Goal: Task Accomplishment & Management: Manage account settings

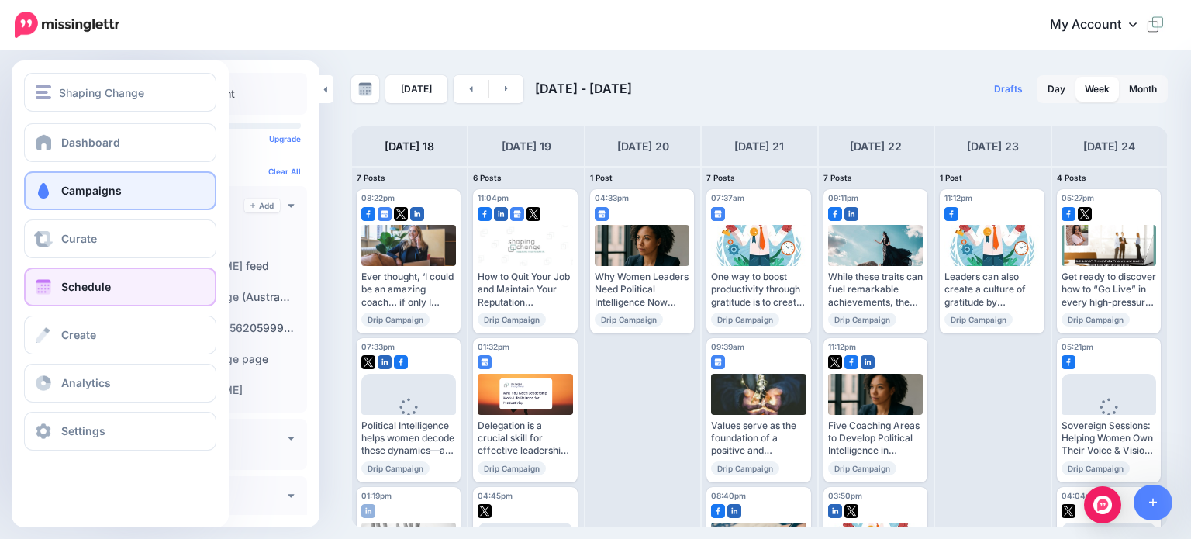
click at [81, 195] on span "Campaigns" at bounding box center [91, 190] width 60 height 13
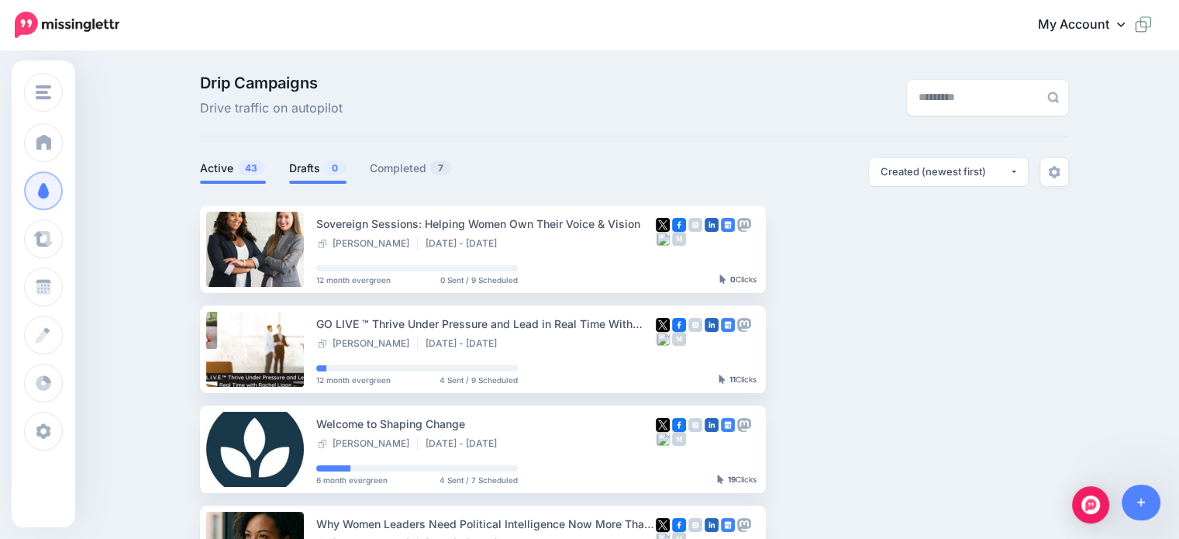
click at [306, 164] on link "Drafts 0" at bounding box center [317, 168] width 57 height 19
click at [311, 170] on link "Drafts 1" at bounding box center [316, 168] width 55 height 19
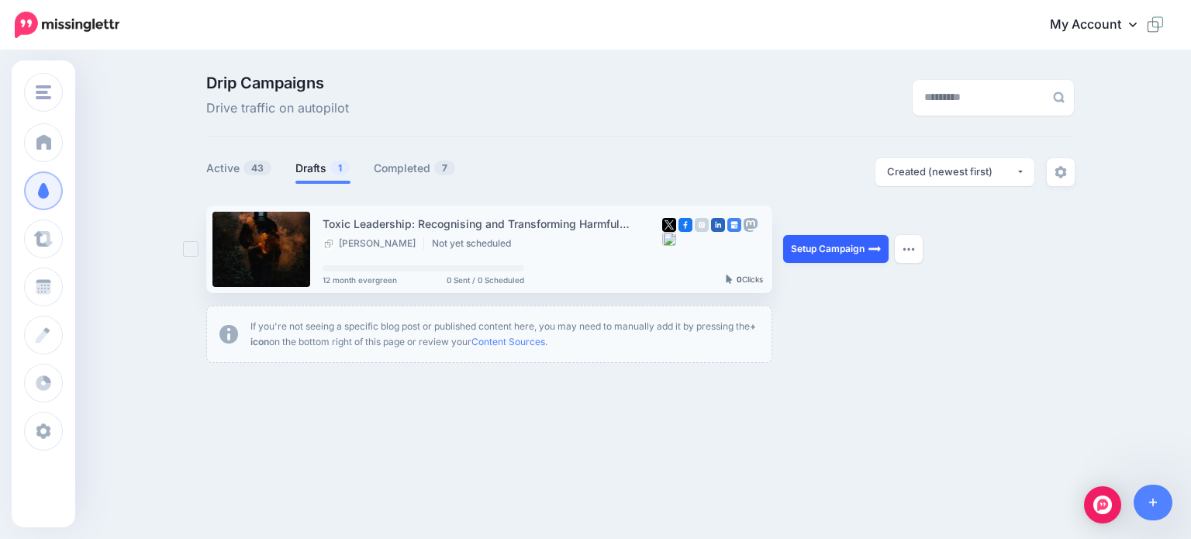
click at [831, 244] on link "Setup Campaign" at bounding box center [835, 249] width 105 height 28
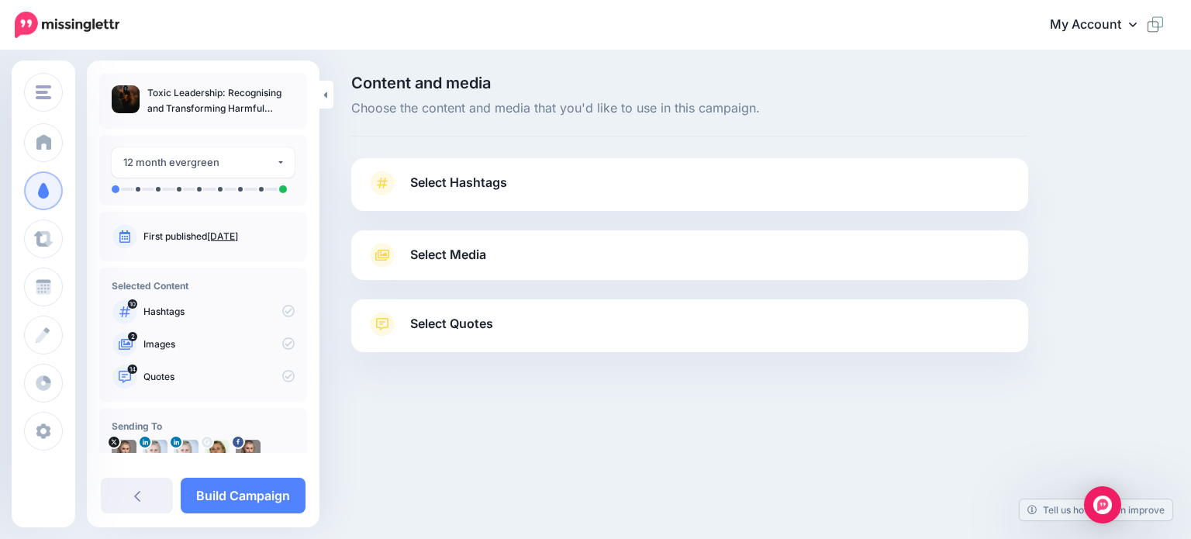
click at [438, 181] on span "Select Hashtags" at bounding box center [458, 182] width 97 height 21
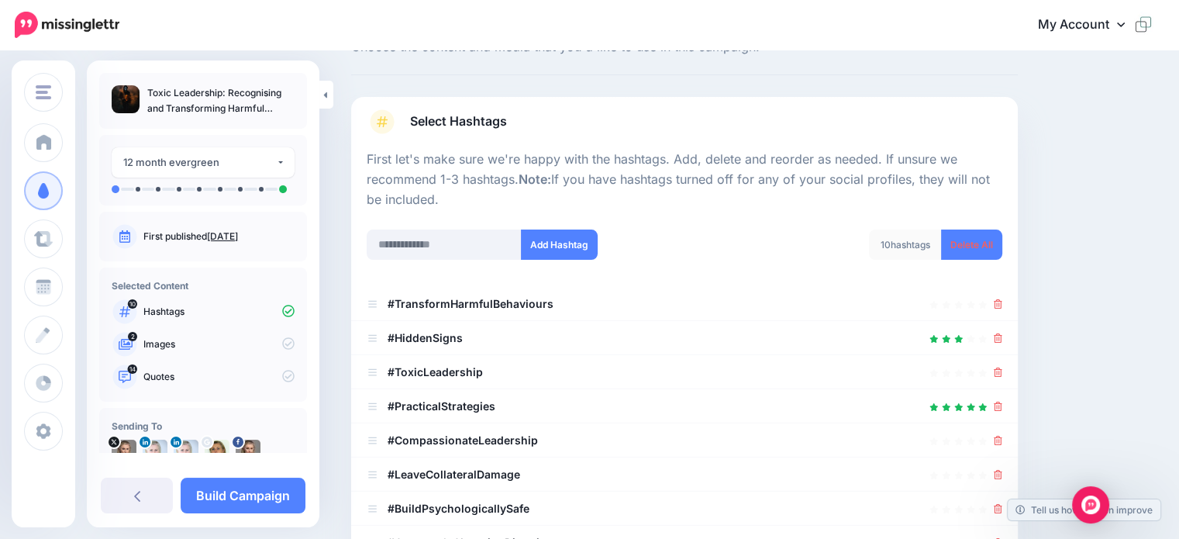
scroll to position [155, 0]
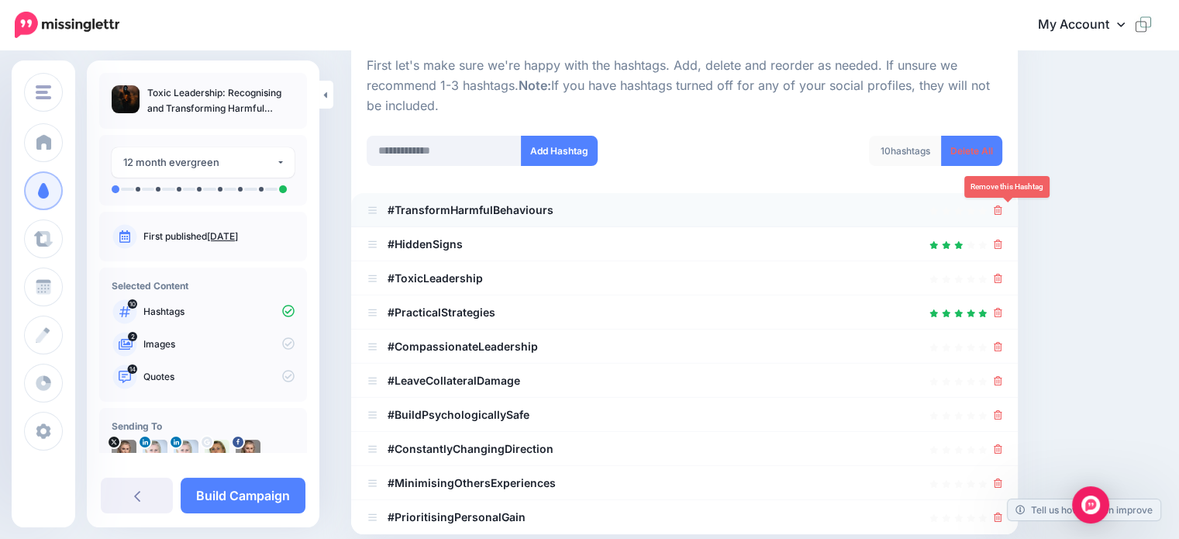
click at [1002, 207] on icon at bounding box center [998, 209] width 9 height 9
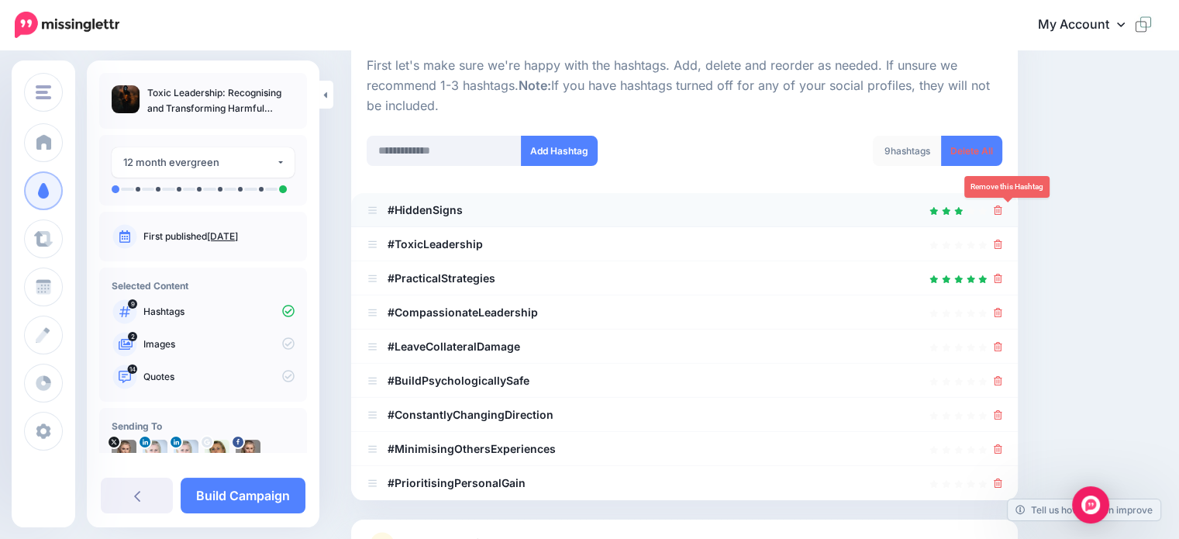
click at [1002, 209] on icon at bounding box center [998, 209] width 9 height 9
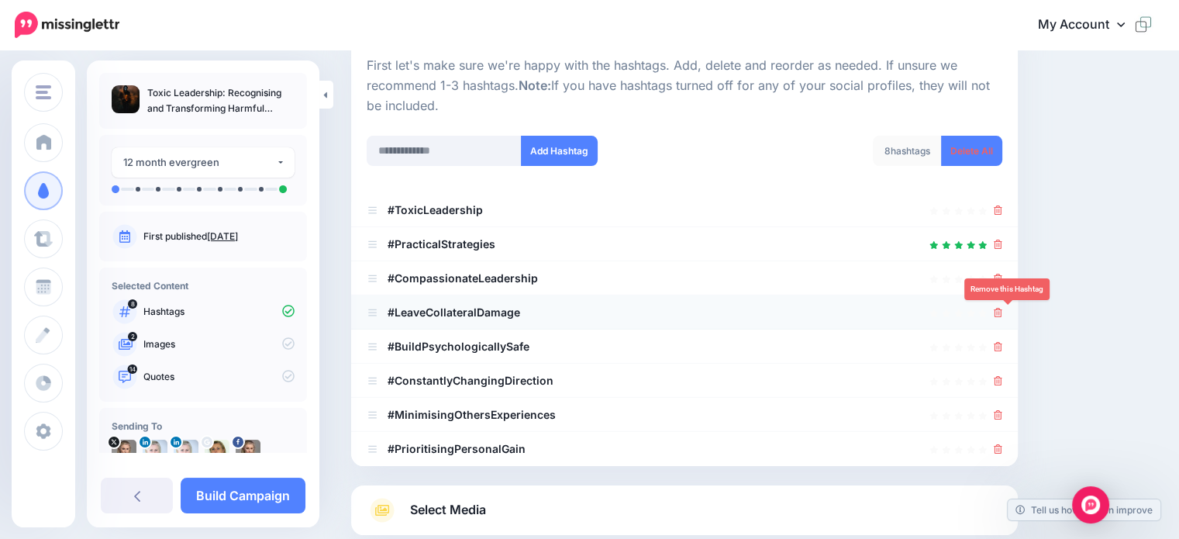
click at [1002, 312] on icon at bounding box center [998, 312] width 9 height 9
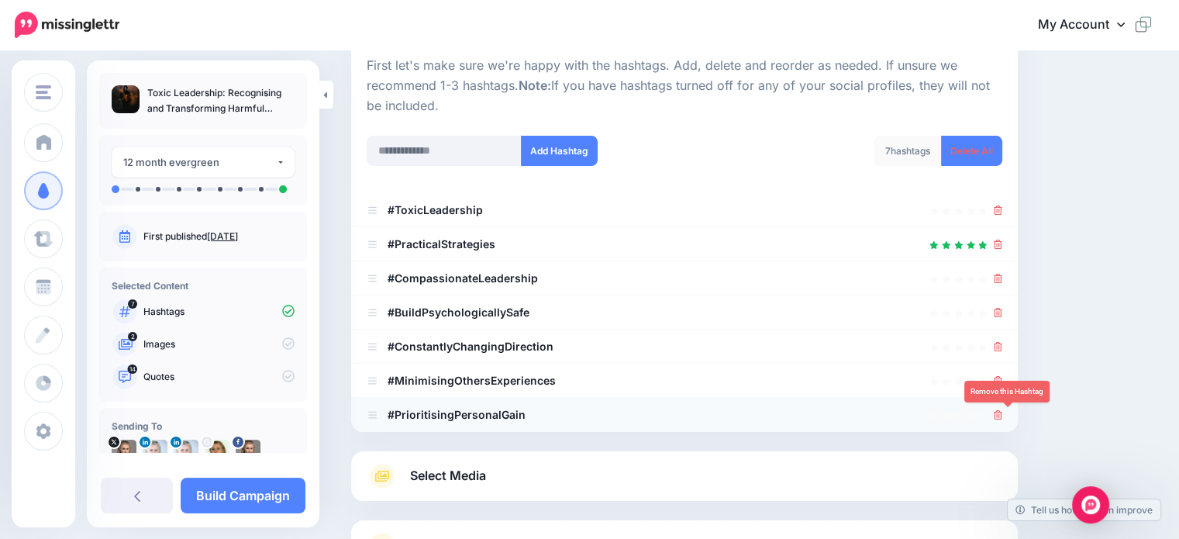
click at [1002, 410] on icon at bounding box center [998, 414] width 9 height 9
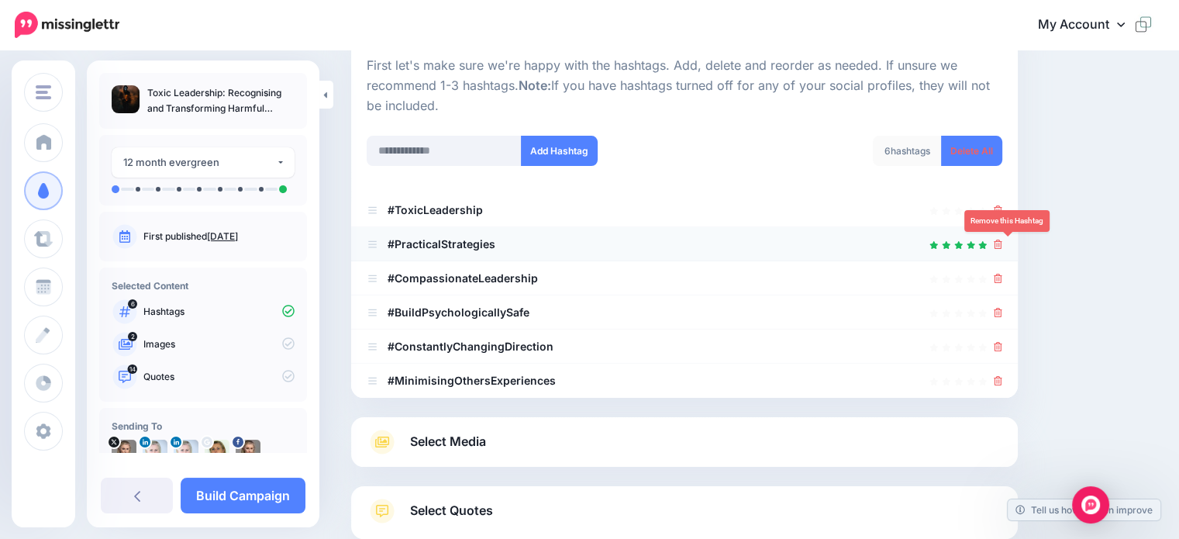
click at [1002, 244] on icon at bounding box center [998, 244] width 9 height 9
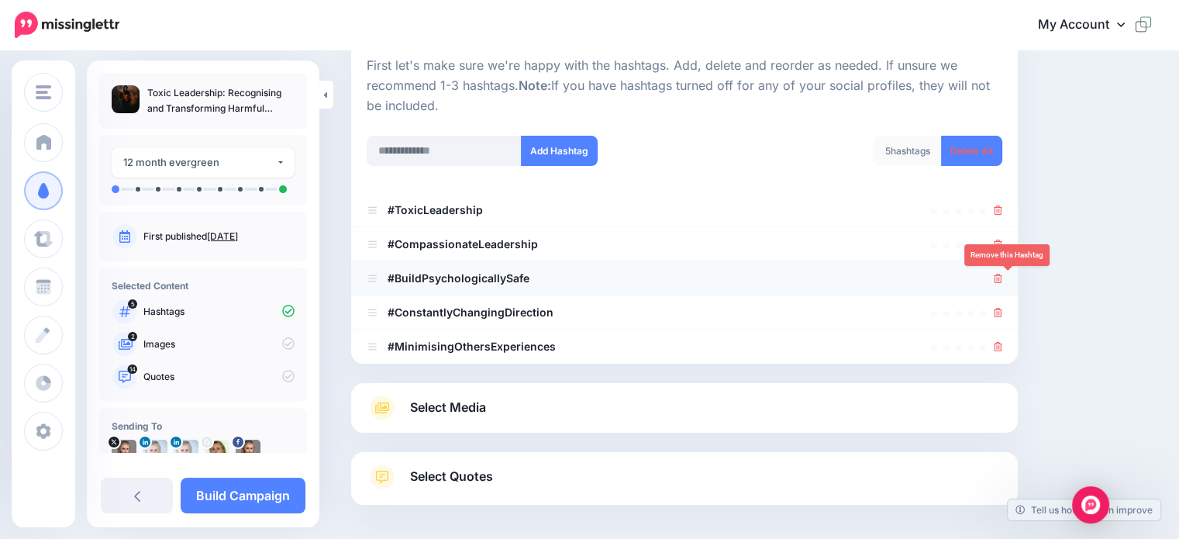
click at [1002, 277] on icon at bounding box center [998, 278] width 9 height 9
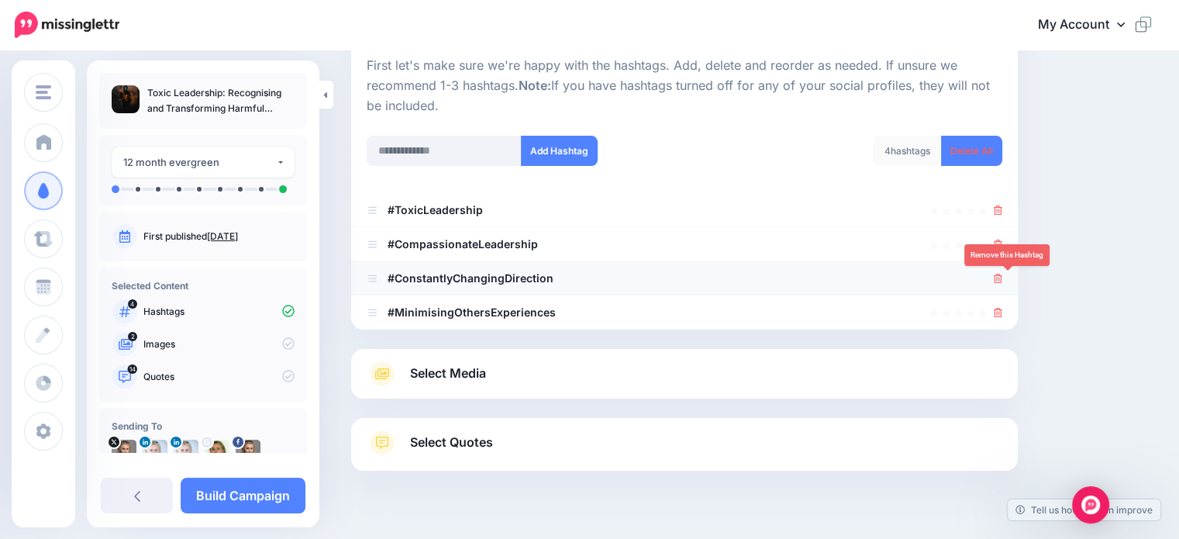
click at [1002, 281] on icon at bounding box center [998, 278] width 9 height 9
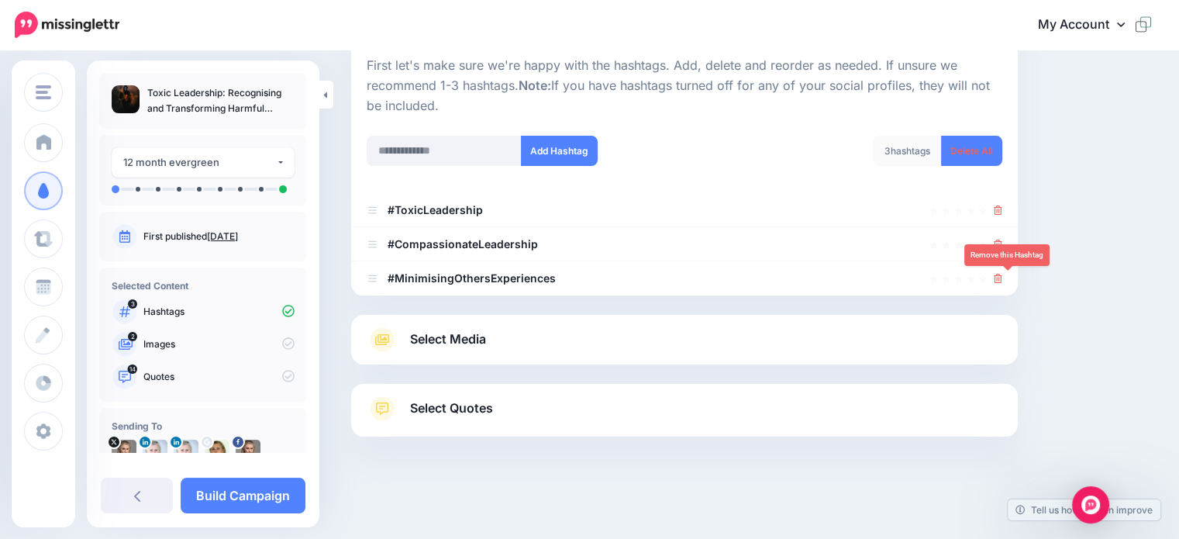
click at [1002, 281] on icon at bounding box center [998, 278] width 9 height 9
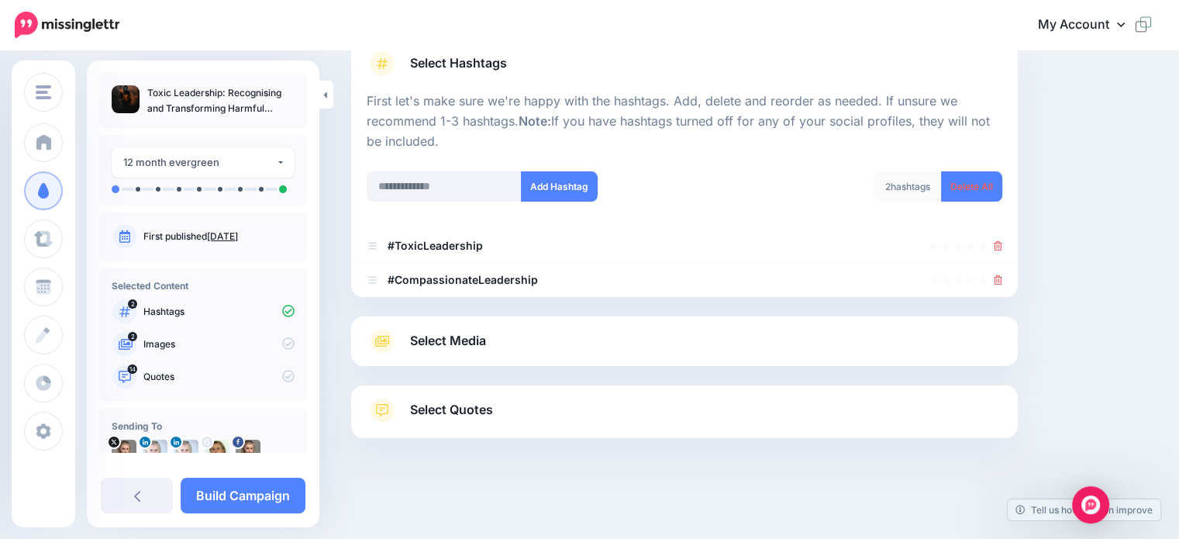
scroll to position [119, 0]
click at [410, 188] on input "text" at bounding box center [444, 187] width 155 height 30
type input "**********"
click at [560, 187] on button "Add Hashtag" at bounding box center [559, 187] width 77 height 30
click at [440, 187] on input "text" at bounding box center [444, 187] width 155 height 30
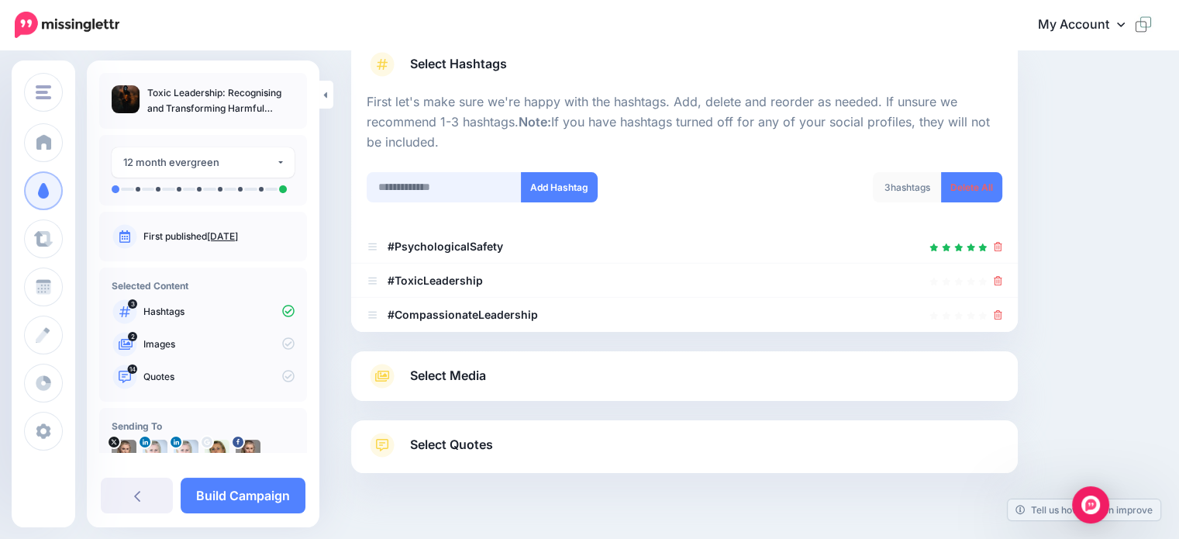
scroll to position [153, 0]
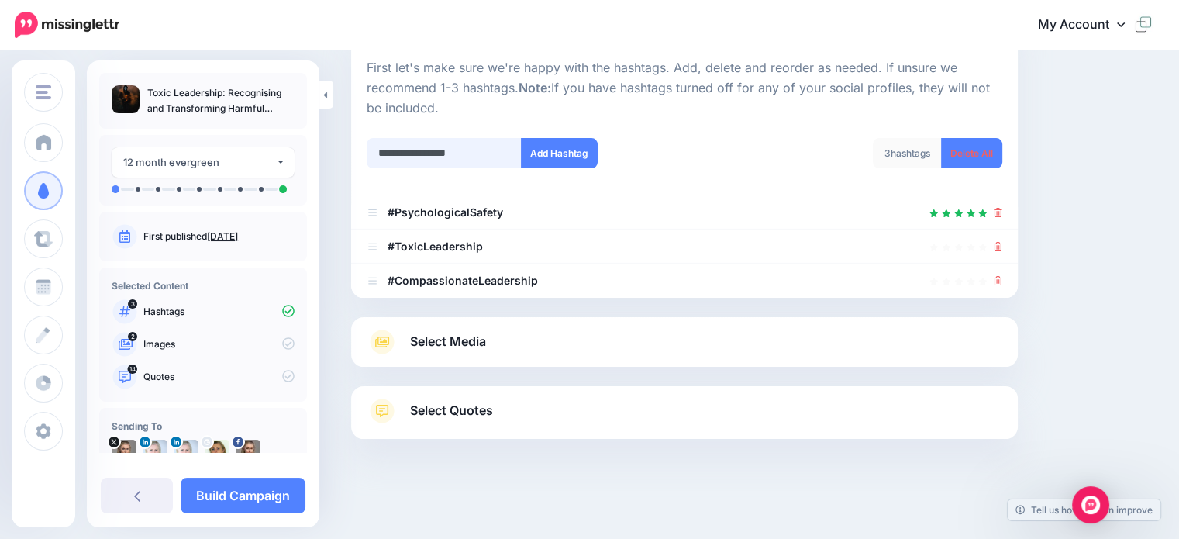
click at [402, 150] on input "**********" at bounding box center [444, 153] width 155 height 30
type input "**********"
click at [540, 153] on button "Add Hashtag" at bounding box center [559, 153] width 77 height 30
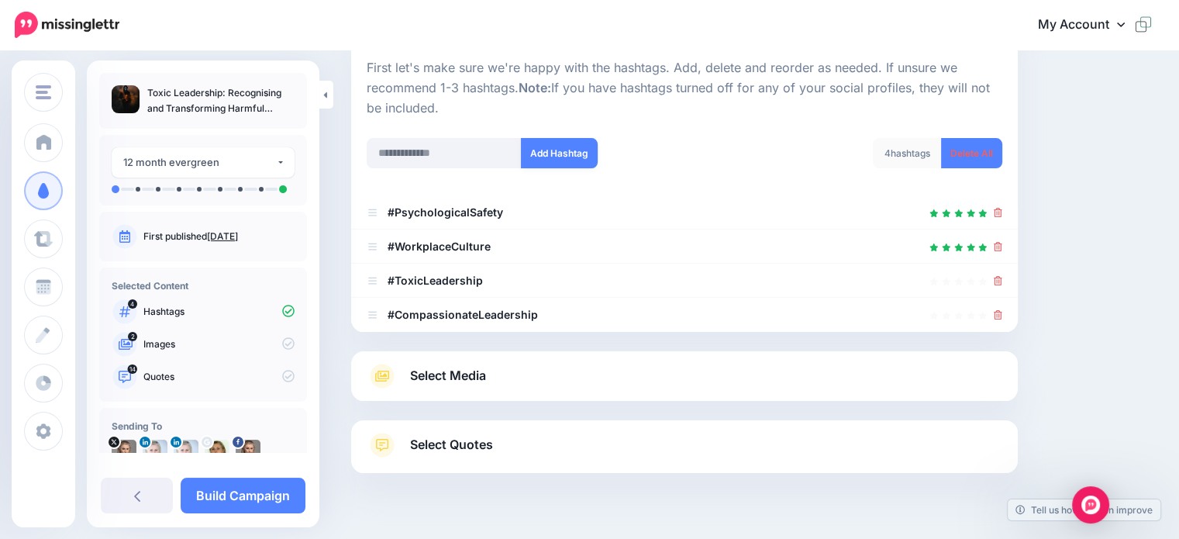
scroll to position [187, 0]
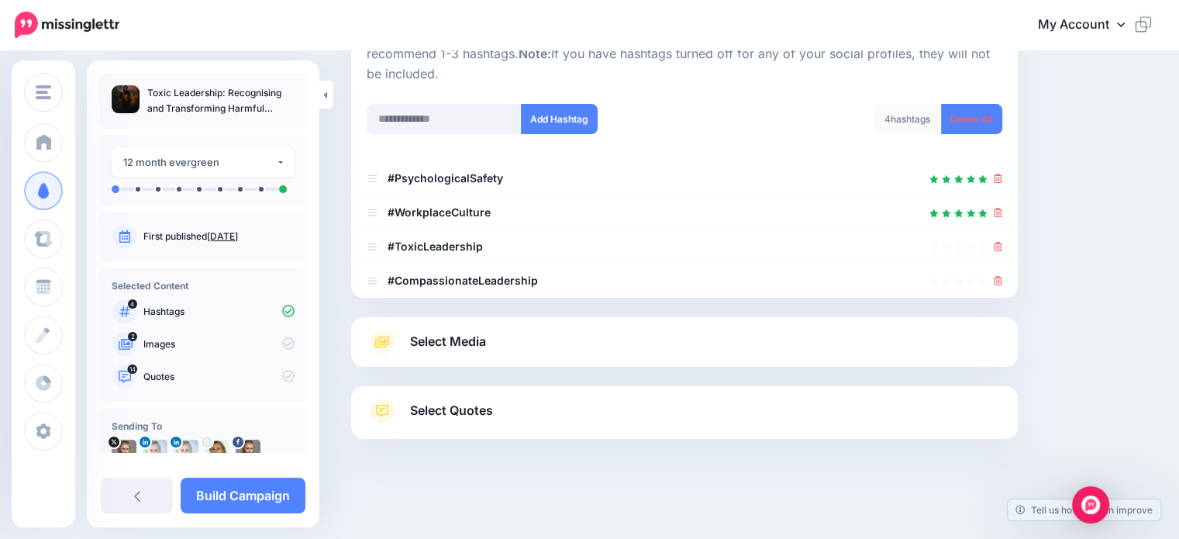
click at [418, 340] on span "Select Media" at bounding box center [448, 341] width 76 height 21
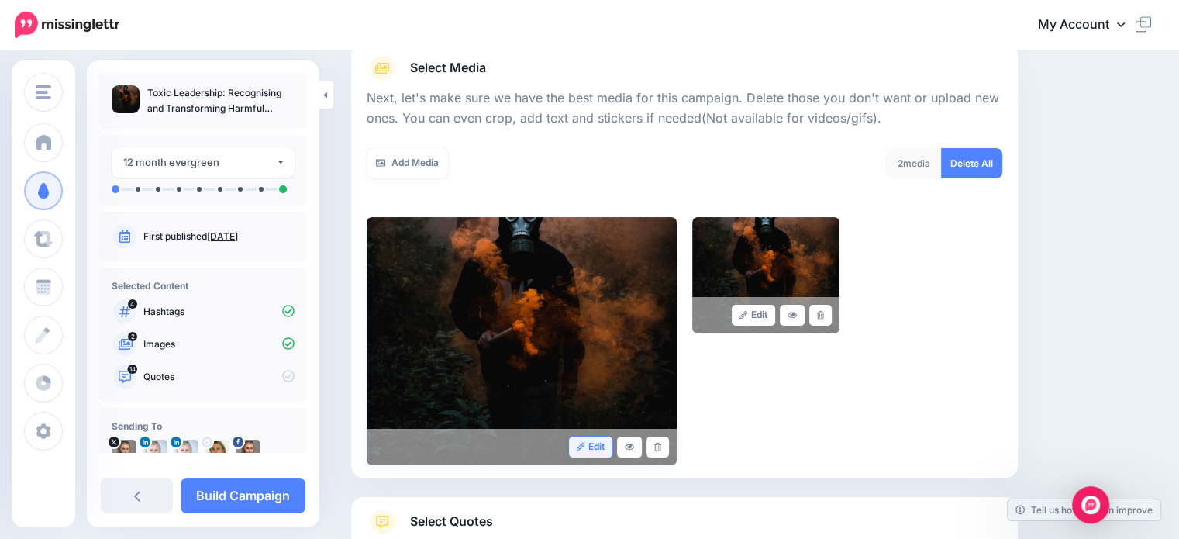
click at [595, 443] on link "Edit" at bounding box center [591, 447] width 44 height 21
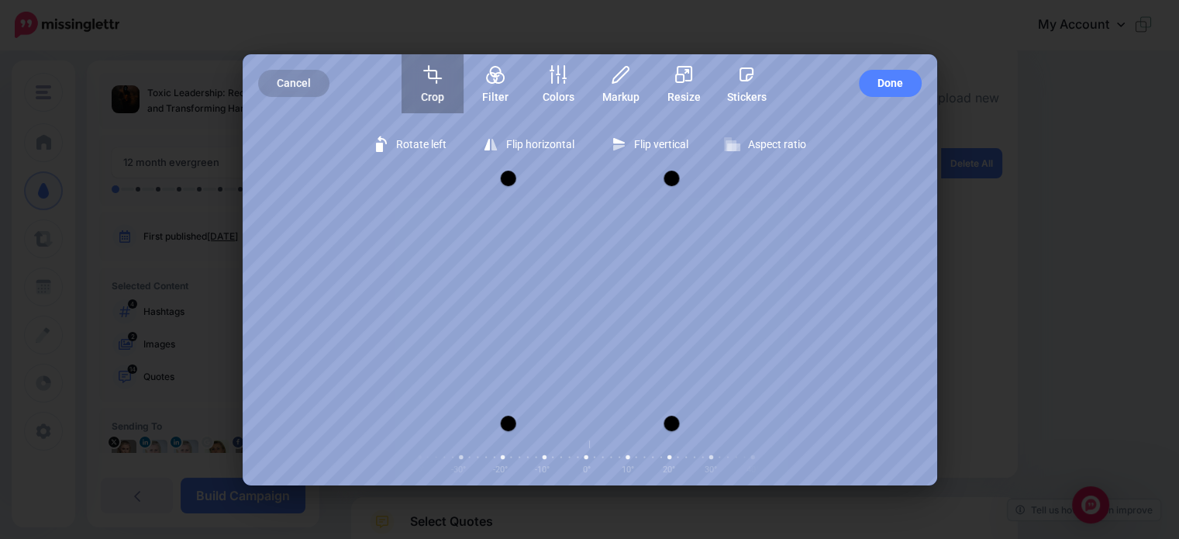
click at [434, 68] on icon "button" at bounding box center [432, 74] width 19 height 19
click at [686, 323] on div at bounding box center [686, 321] width 16 height 16
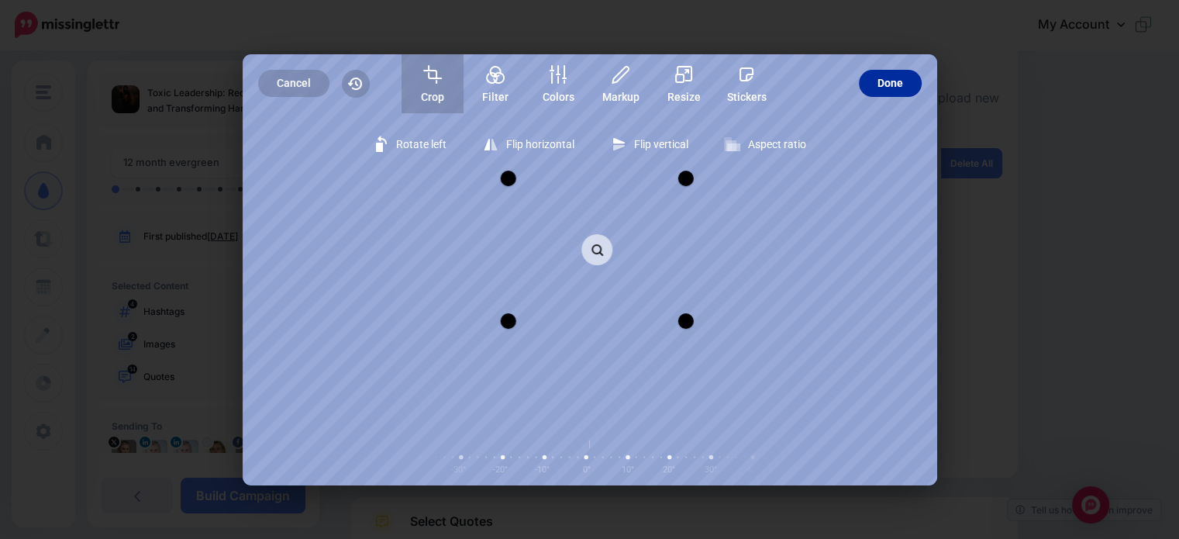
click at [875, 80] on button "Done" at bounding box center [890, 83] width 63 height 27
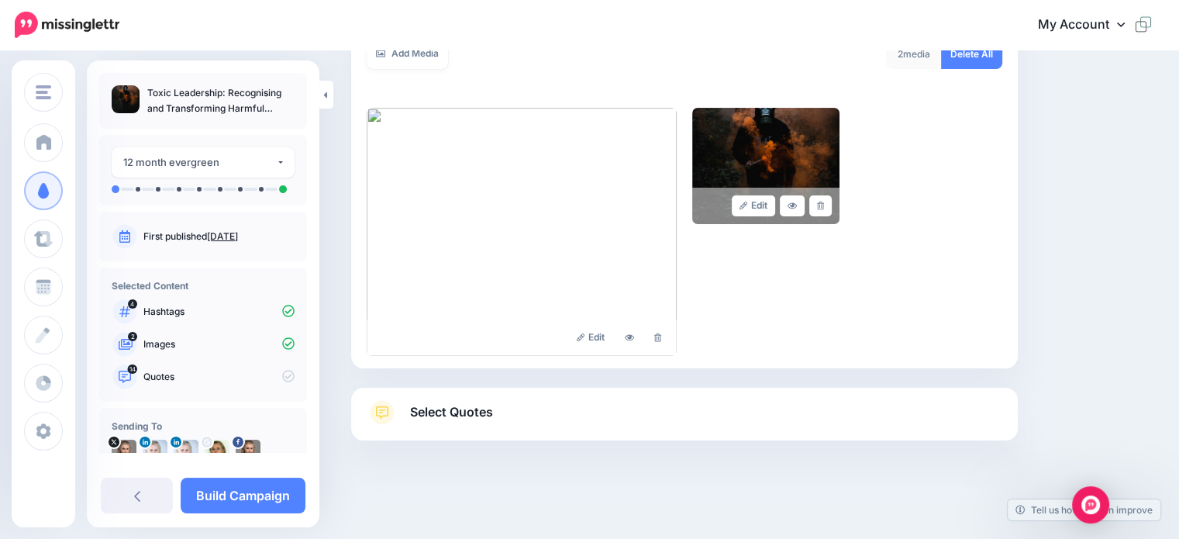
scroll to position [298, 0]
click at [440, 405] on span "Select Quotes" at bounding box center [451, 410] width 83 height 21
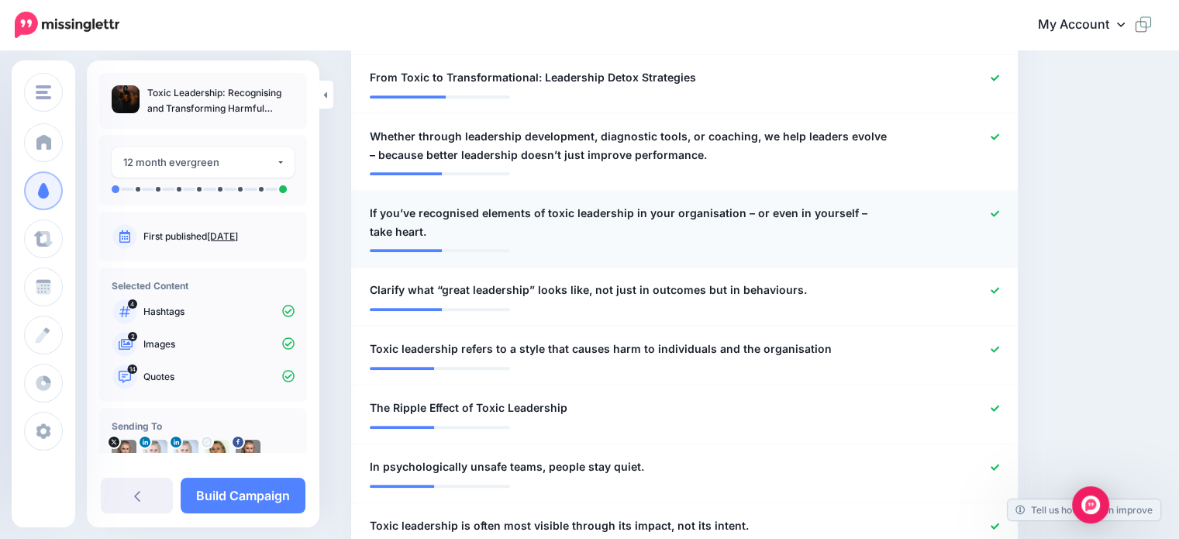
scroll to position [762, 0]
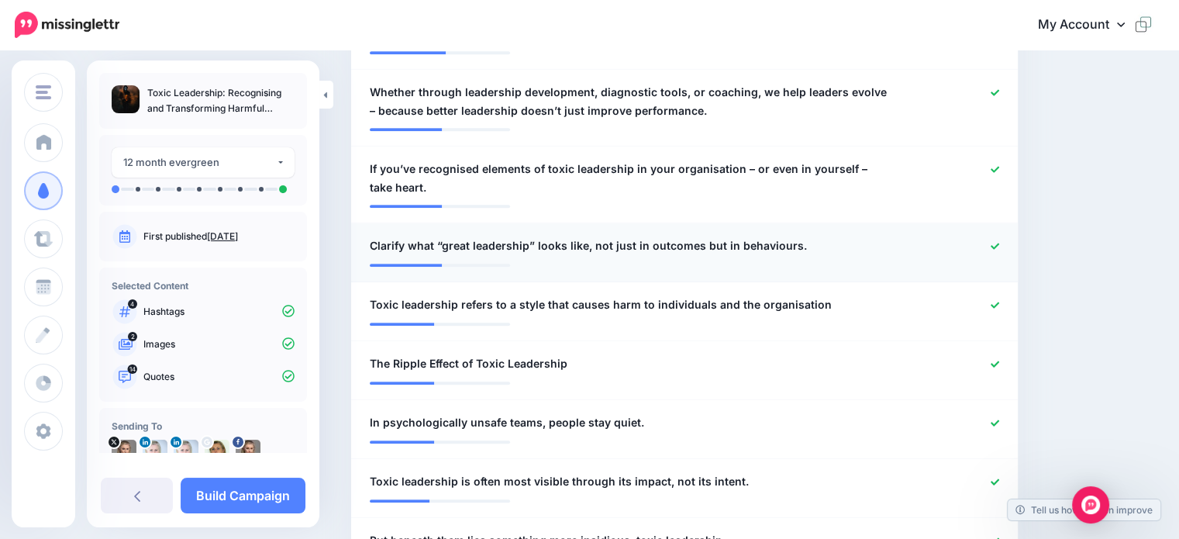
click at [999, 247] on icon at bounding box center [995, 246] width 9 height 6
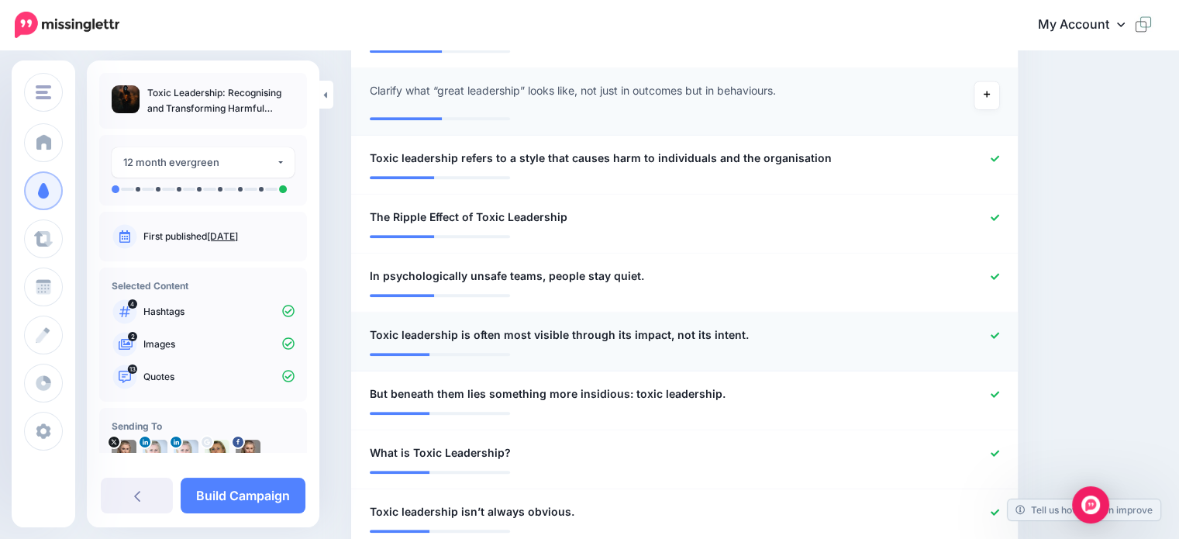
scroll to position [995, 0]
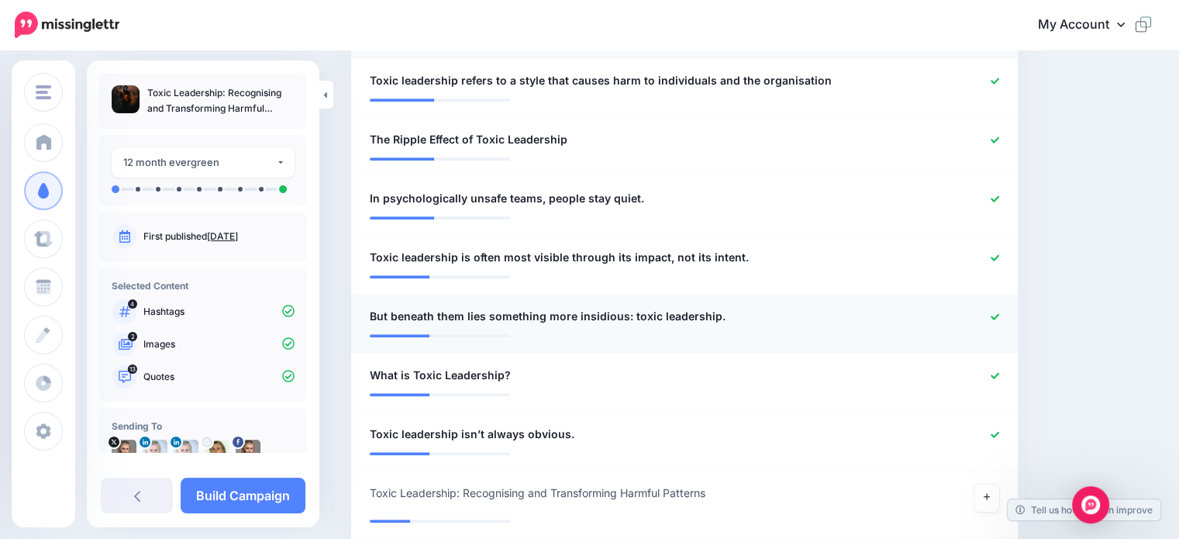
click at [999, 316] on icon at bounding box center [995, 316] width 9 height 6
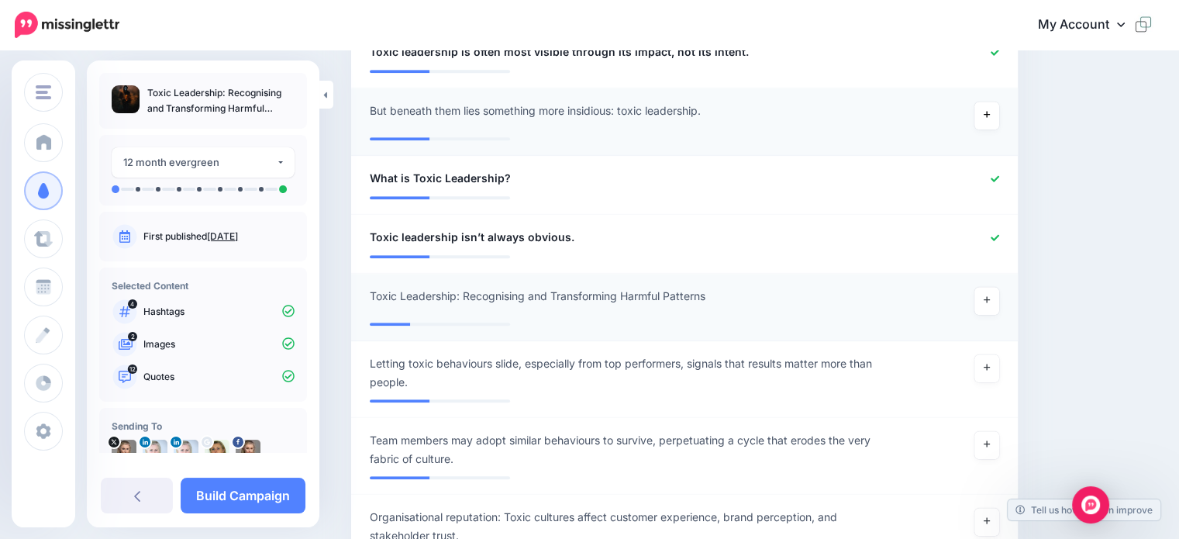
scroll to position [1227, 0]
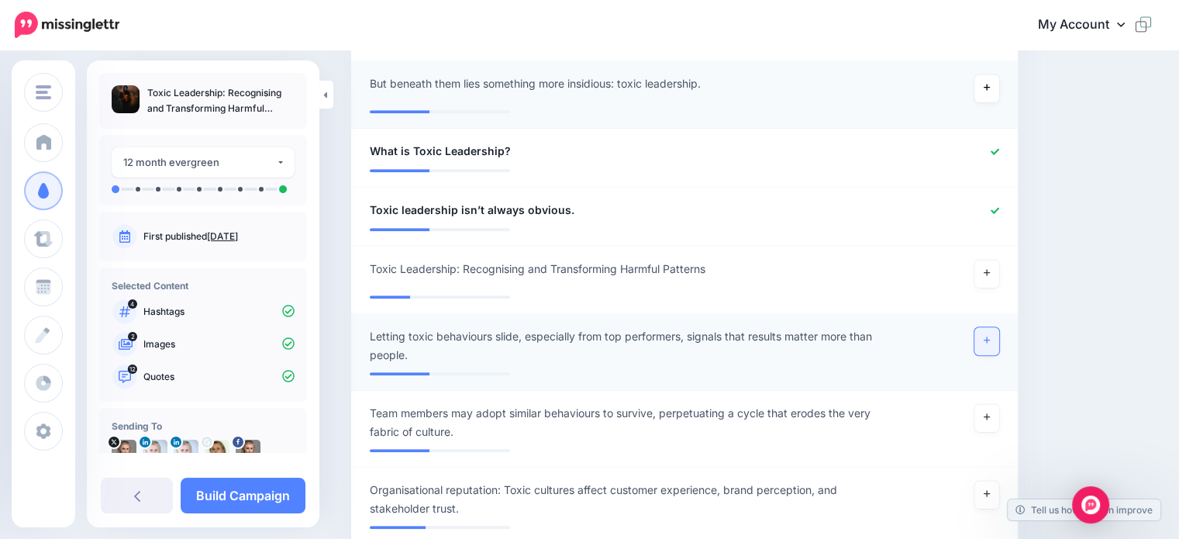
click at [990, 336] on icon at bounding box center [987, 340] width 6 height 9
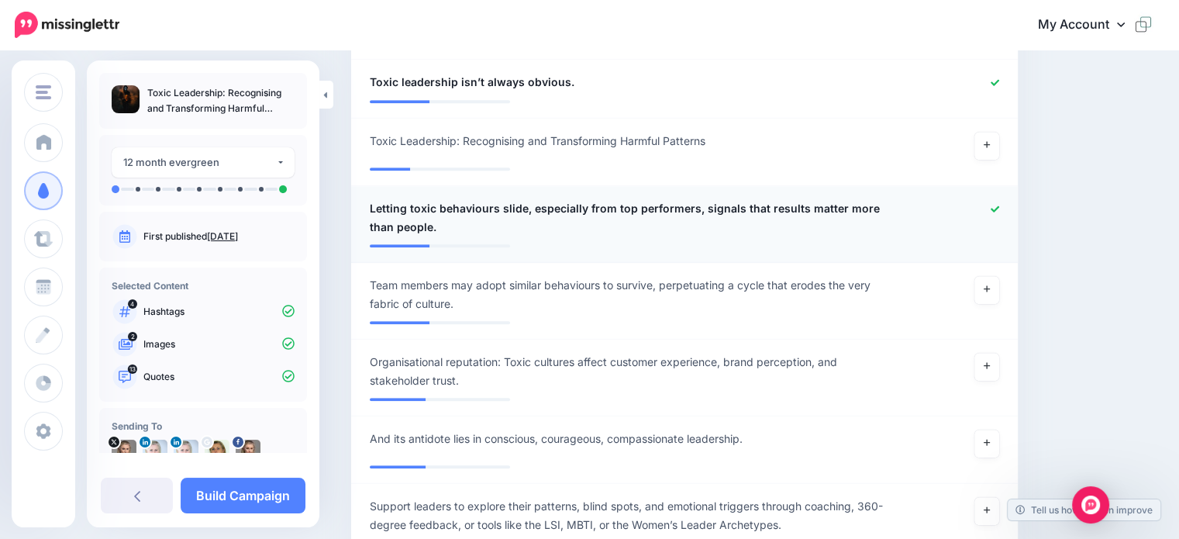
scroll to position [1382, 0]
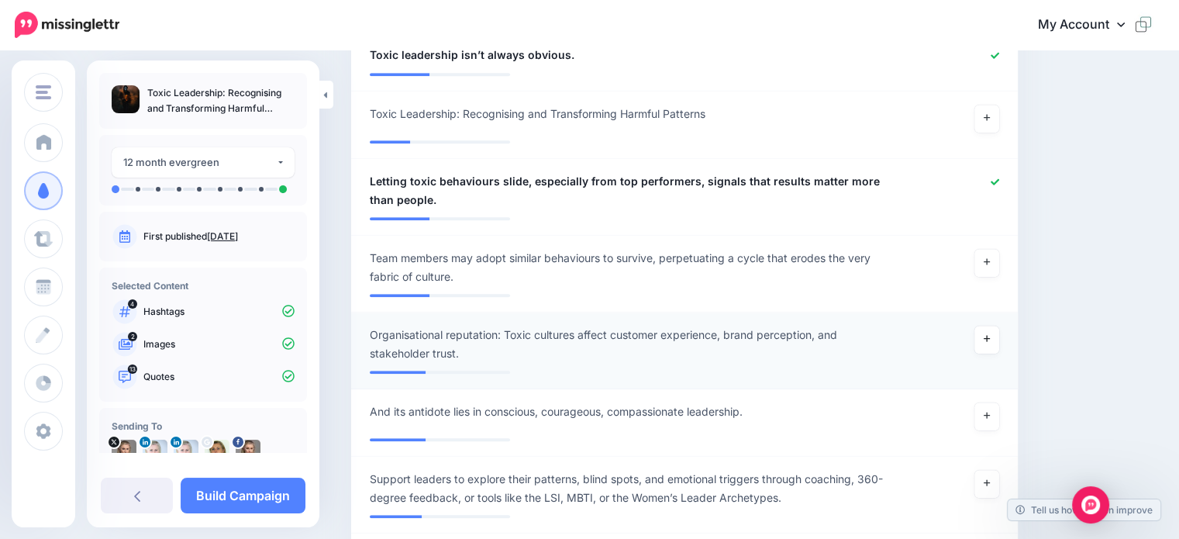
drag, startPoint x: 996, startPoint y: 334, endPoint x: 899, endPoint y: 333, distance: 97.7
click at [990, 334] on icon at bounding box center [987, 338] width 6 height 9
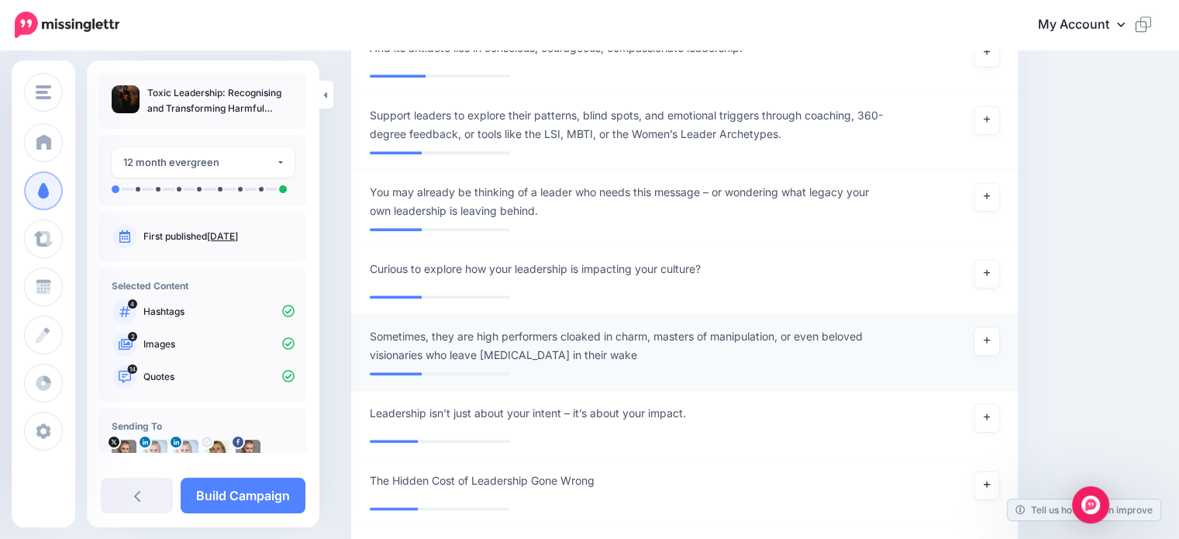
scroll to position [1770, 0]
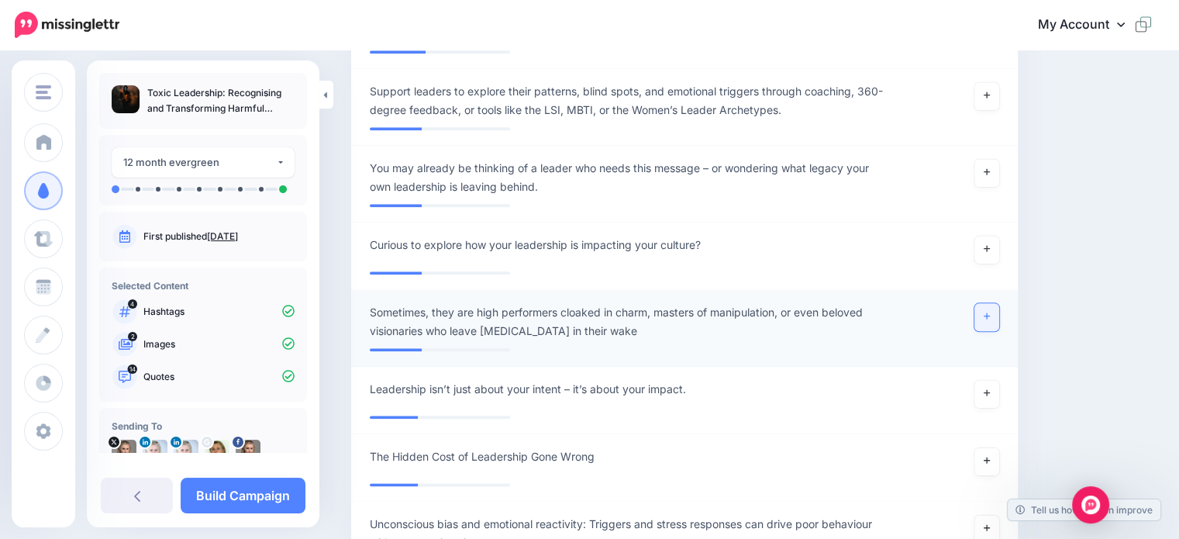
click at [992, 322] on link at bounding box center [987, 317] width 25 height 28
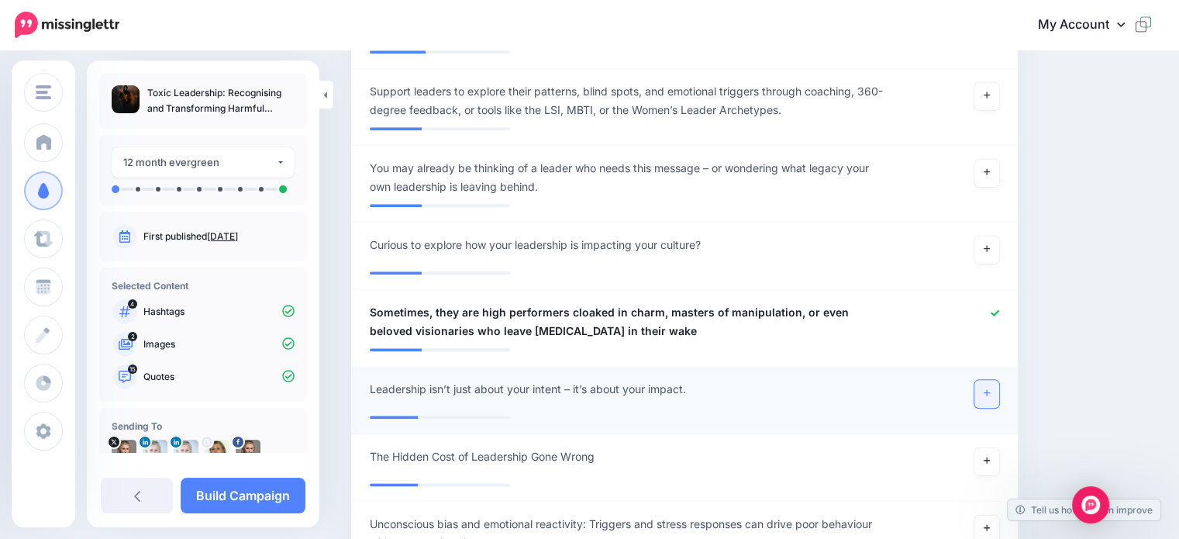
click at [992, 392] on link at bounding box center [987, 394] width 25 height 28
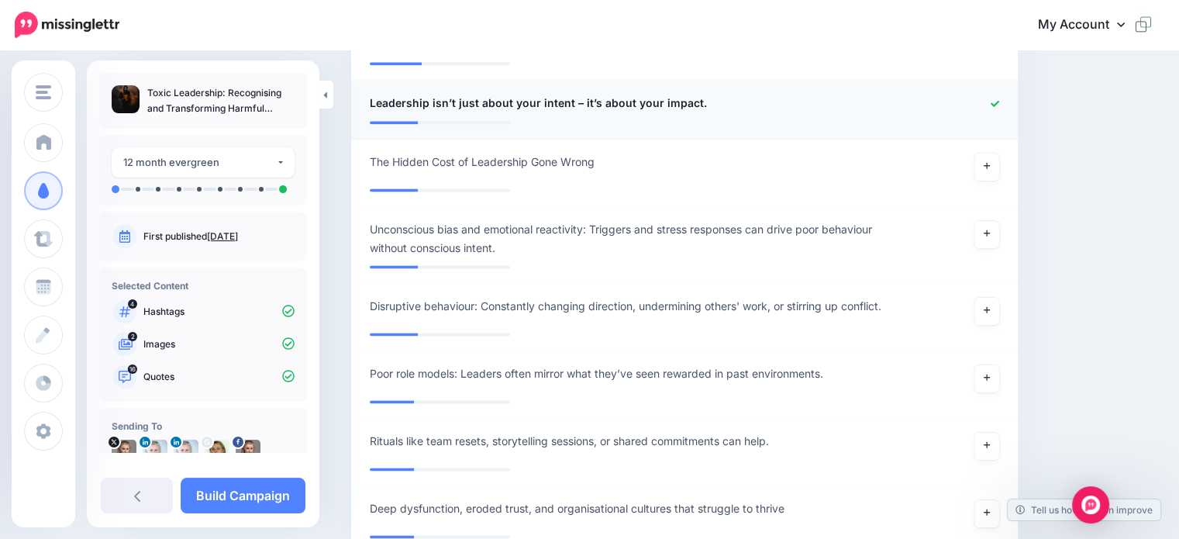
scroll to position [2080, 0]
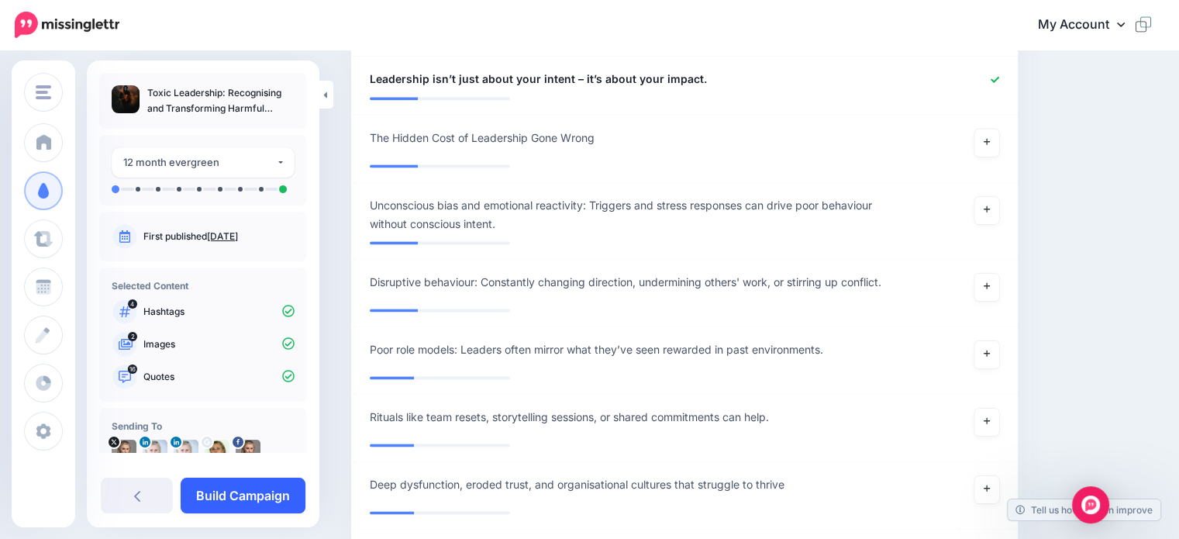
click at [285, 505] on link "Build Campaign" at bounding box center [243, 496] width 125 height 36
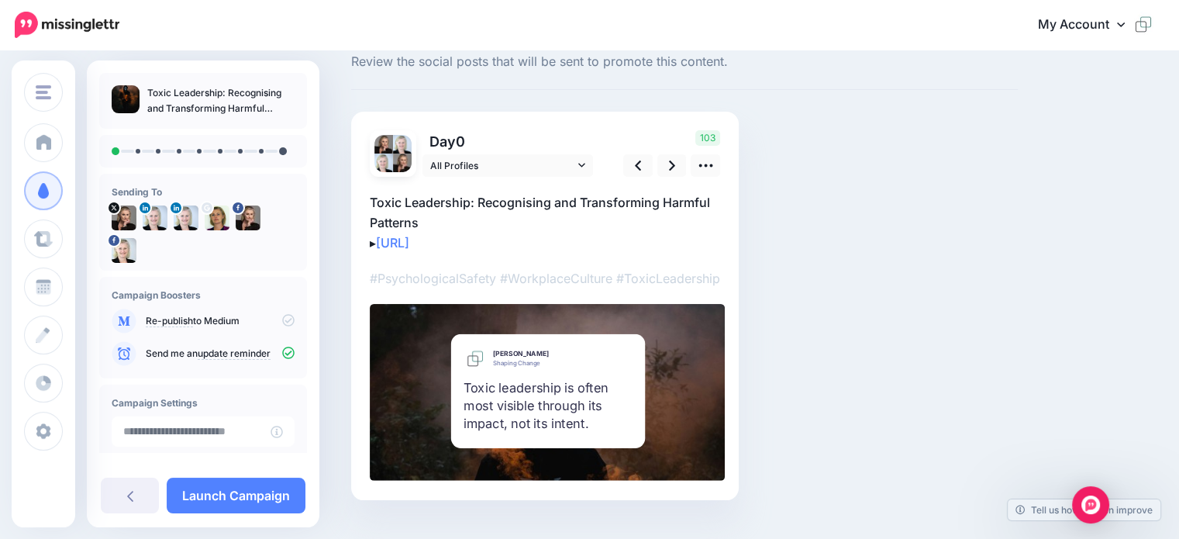
scroll to position [19, 0]
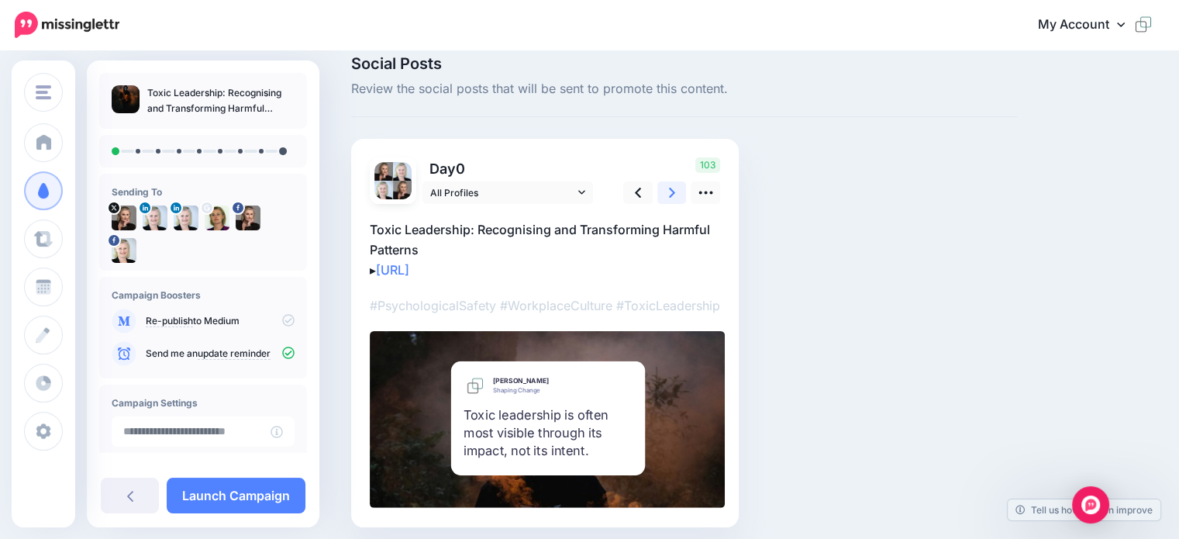
click at [676, 193] on link at bounding box center [671, 192] width 29 height 22
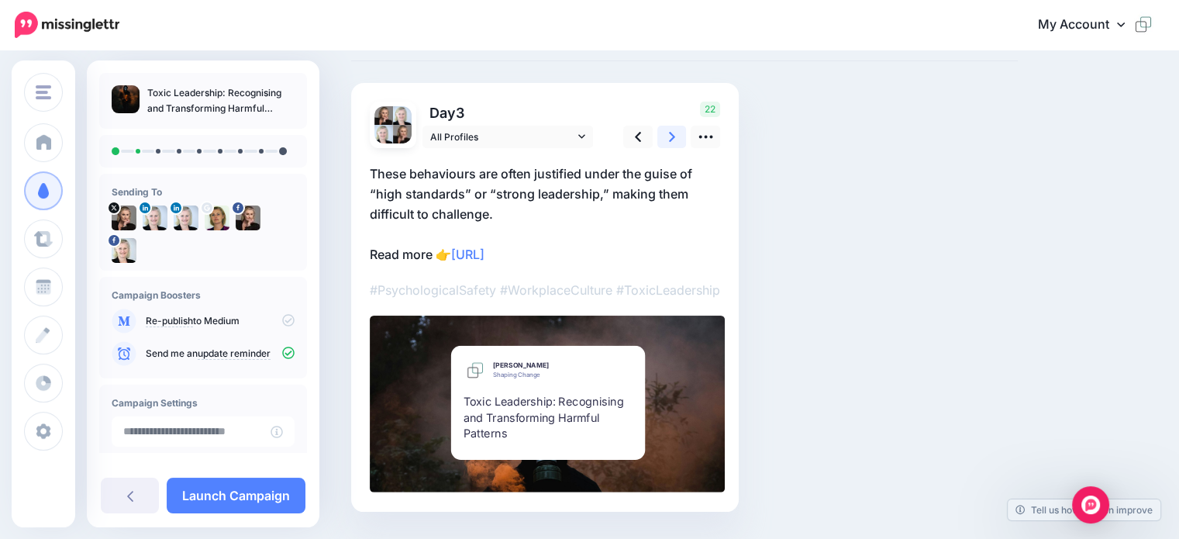
scroll to position [97, 0]
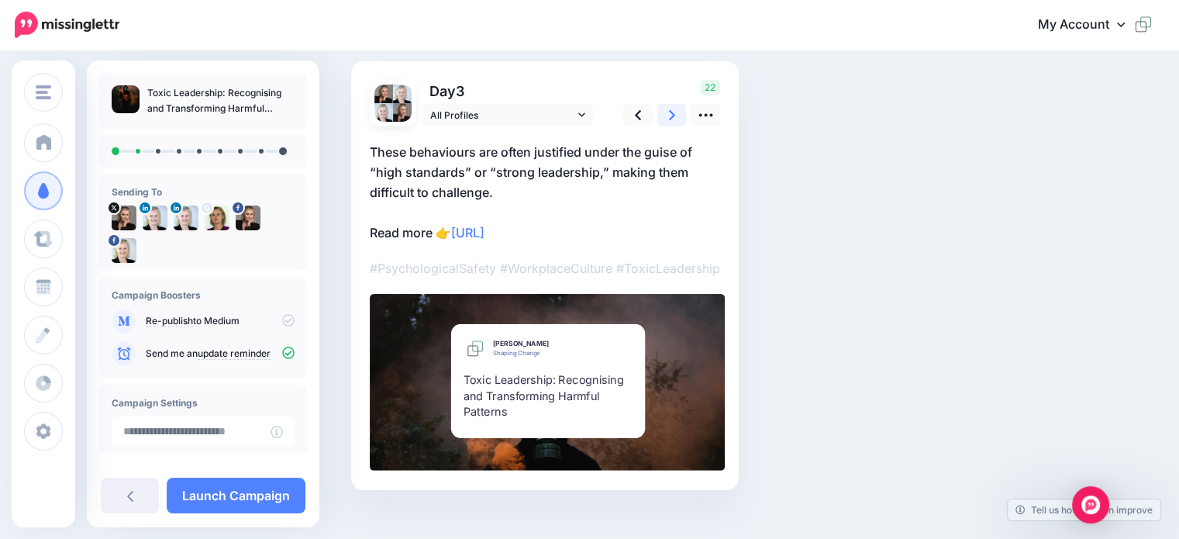
click at [671, 117] on icon at bounding box center [672, 115] width 6 height 10
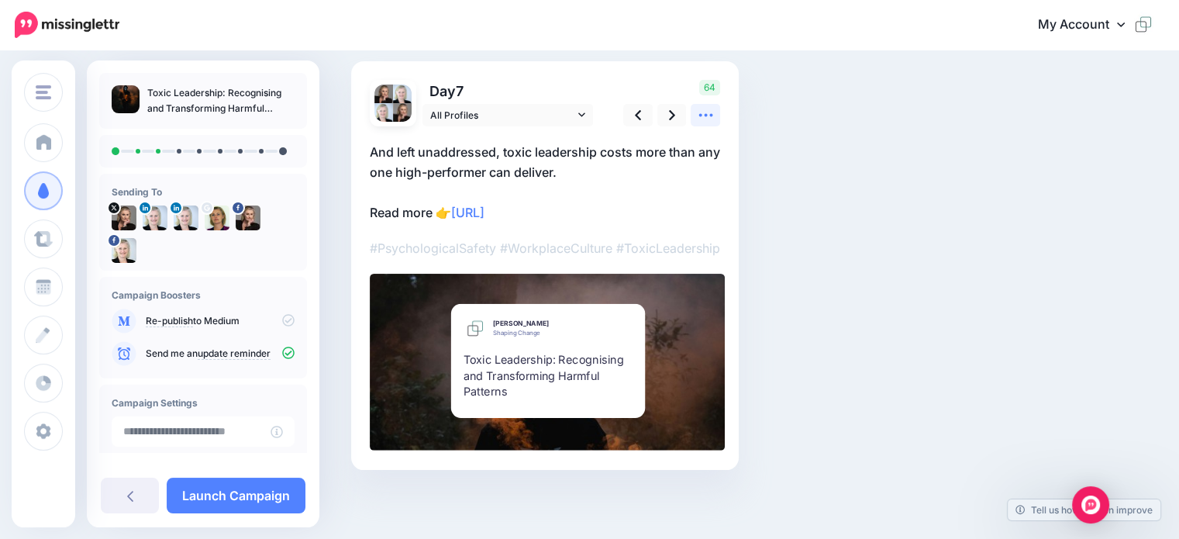
click at [702, 119] on icon at bounding box center [706, 115] width 16 height 16
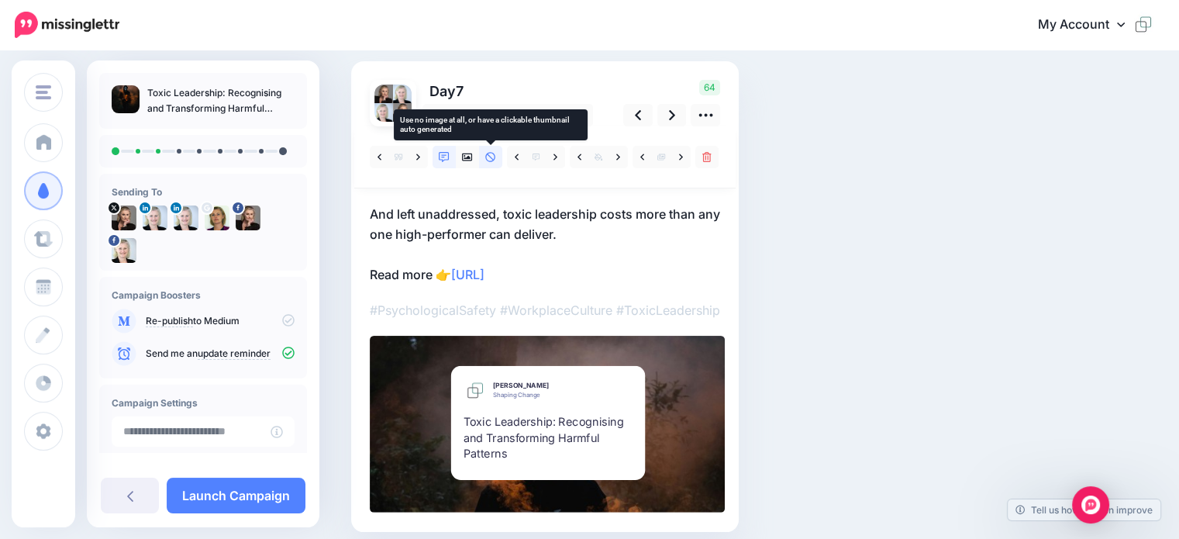
click at [492, 156] on icon at bounding box center [490, 157] width 11 height 11
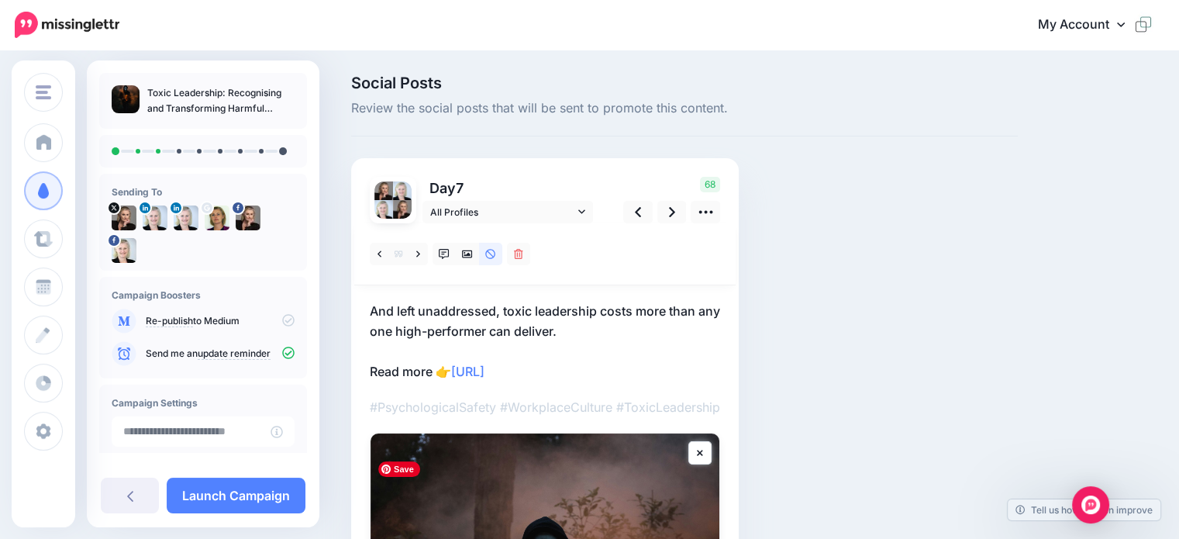
scroll to position [0, 0]
click at [669, 210] on icon at bounding box center [672, 212] width 6 height 16
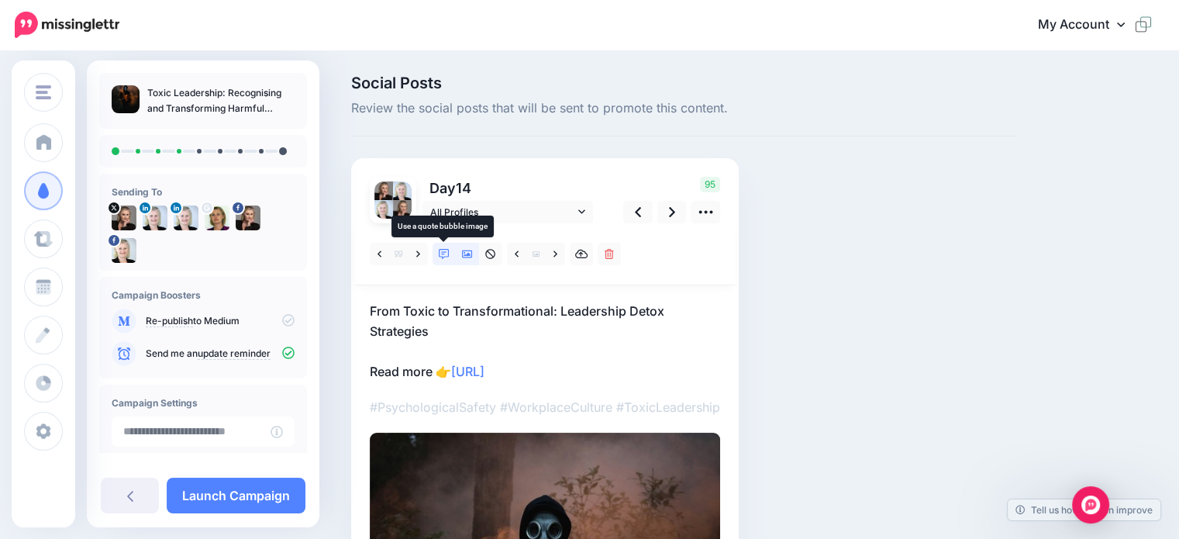
click at [447, 260] on link at bounding box center [444, 254] width 23 height 22
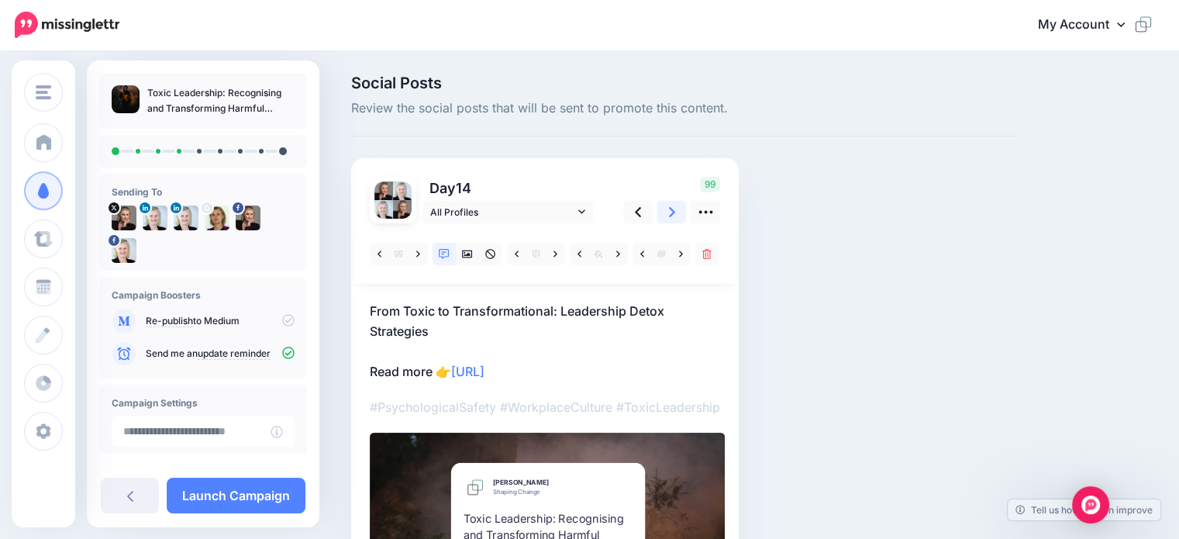
click at [669, 212] on icon at bounding box center [672, 212] width 6 height 16
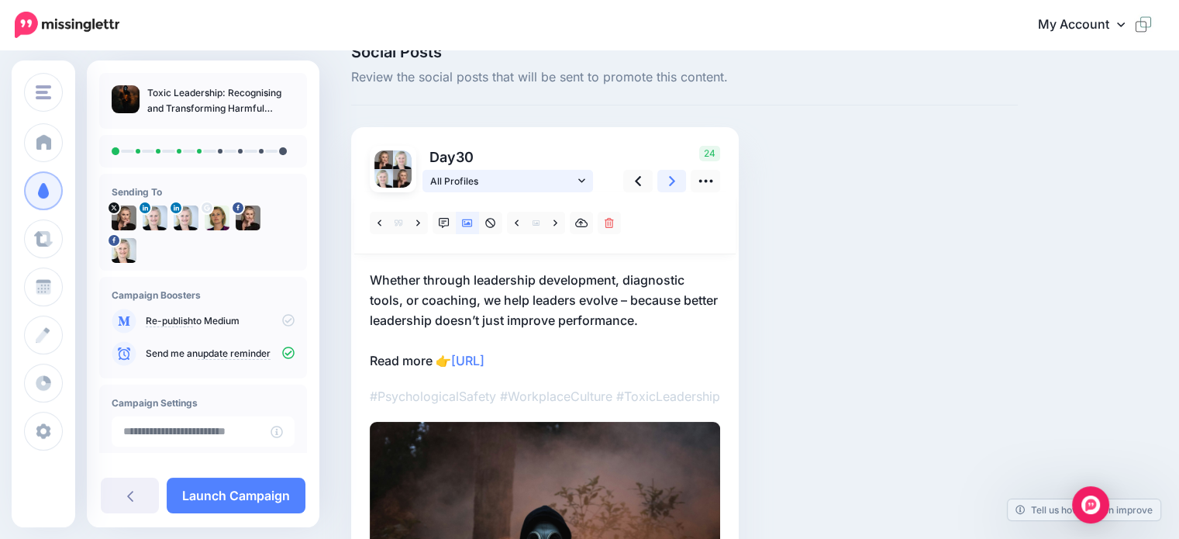
scroll to position [5, 0]
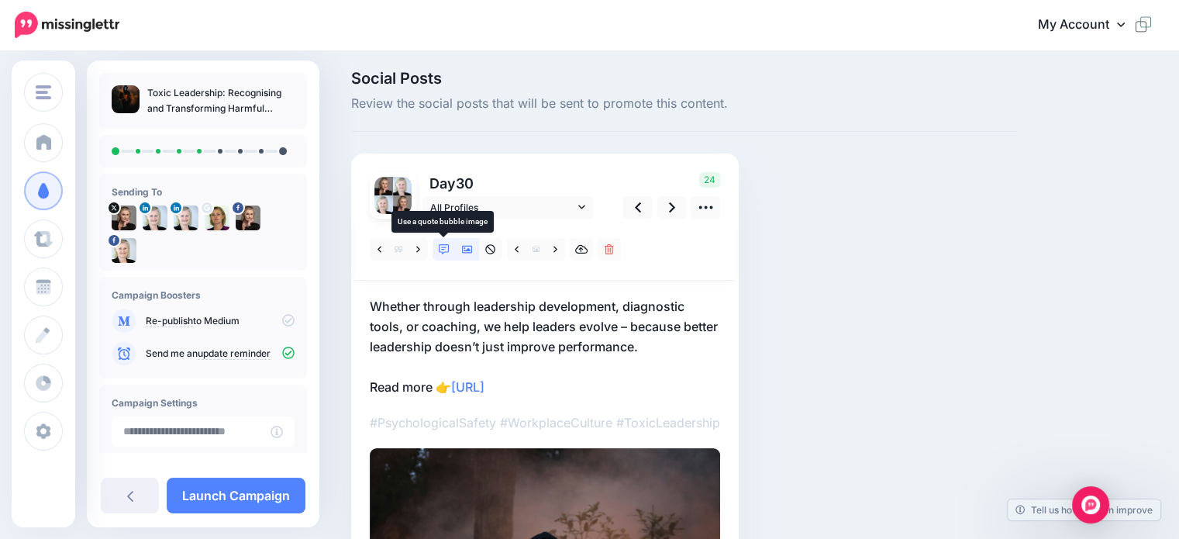
click at [446, 249] on icon at bounding box center [444, 249] width 11 height 11
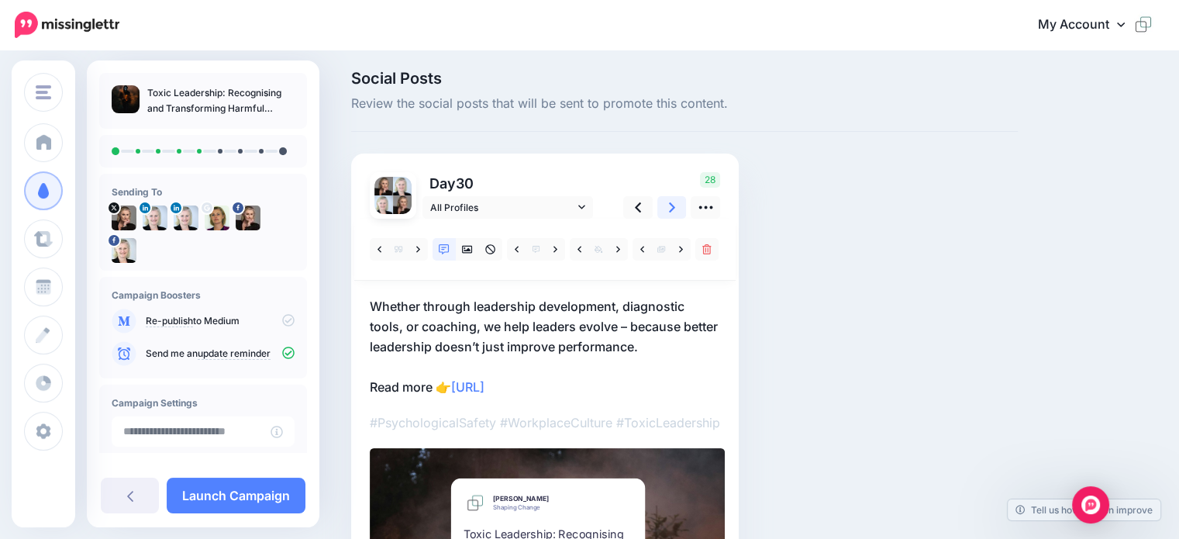
click at [667, 207] on link at bounding box center [671, 207] width 29 height 22
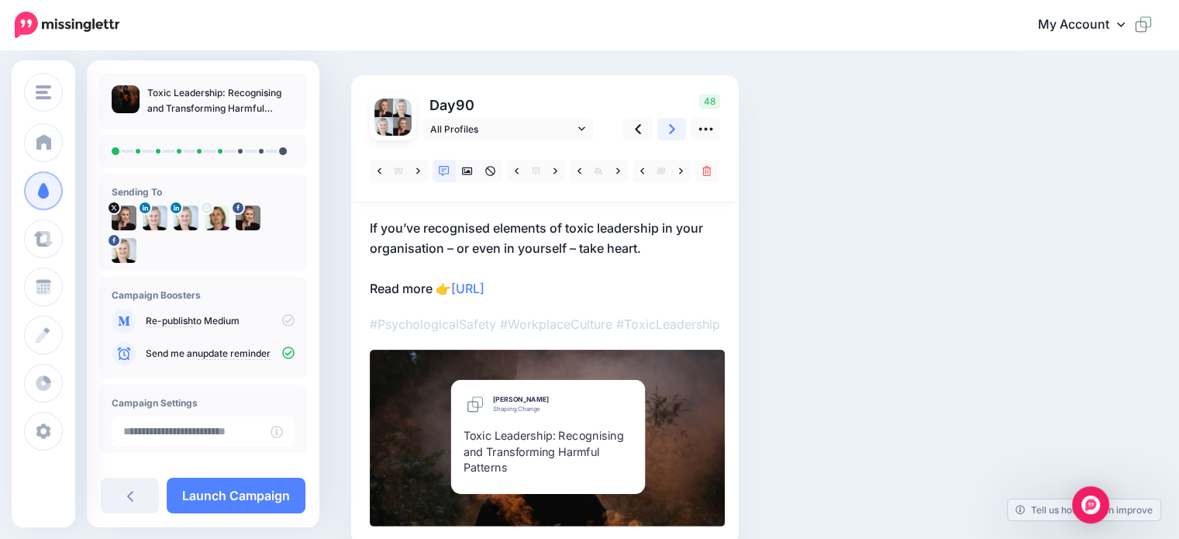
scroll to position [0, 0]
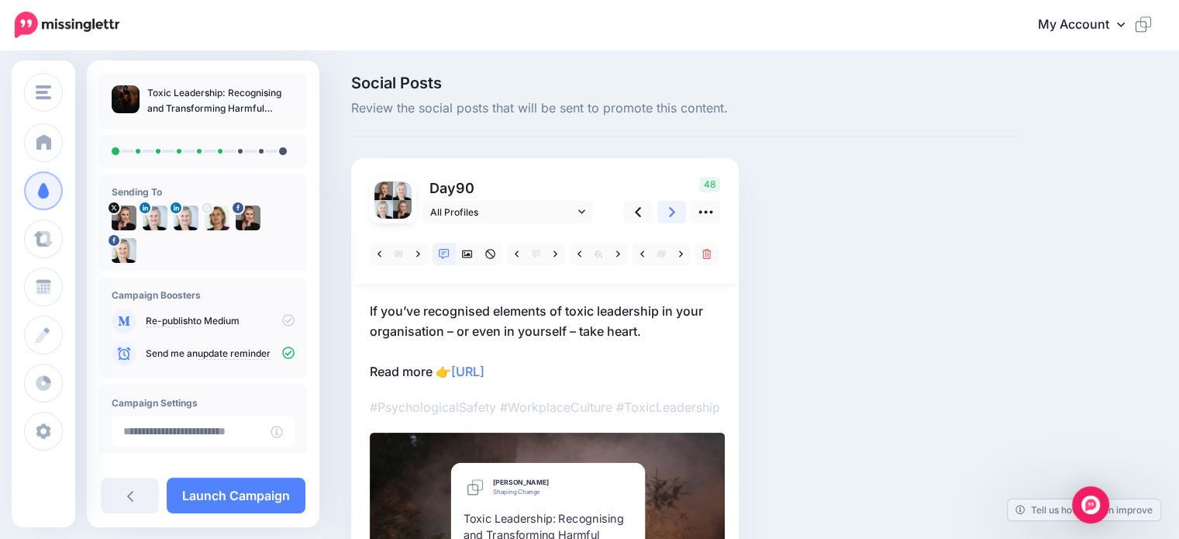
click at [668, 212] on link at bounding box center [671, 212] width 29 height 22
click at [664, 213] on link at bounding box center [671, 212] width 29 height 22
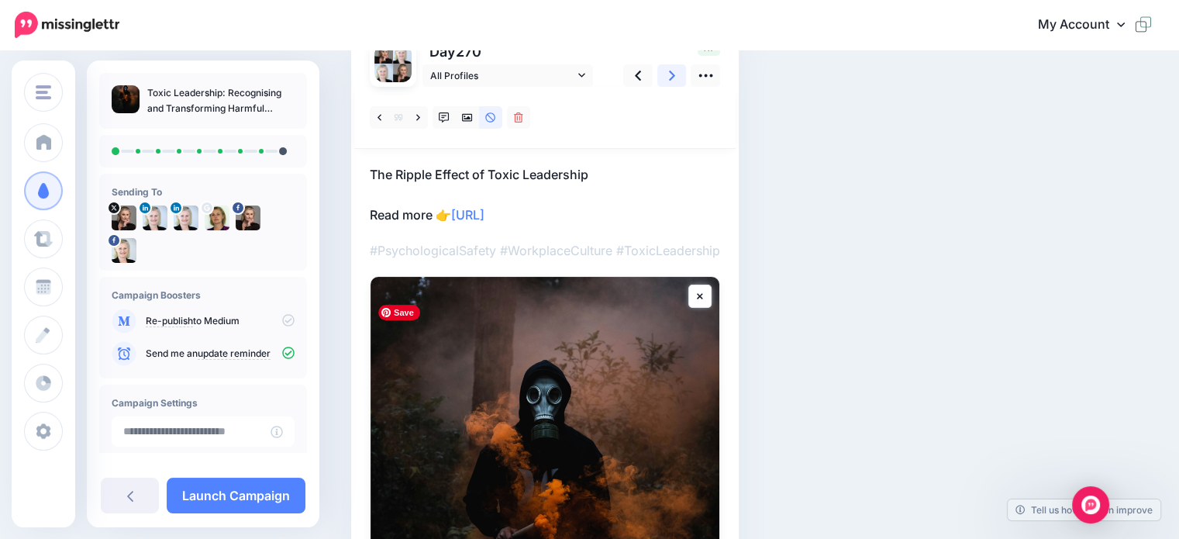
scroll to position [78, 0]
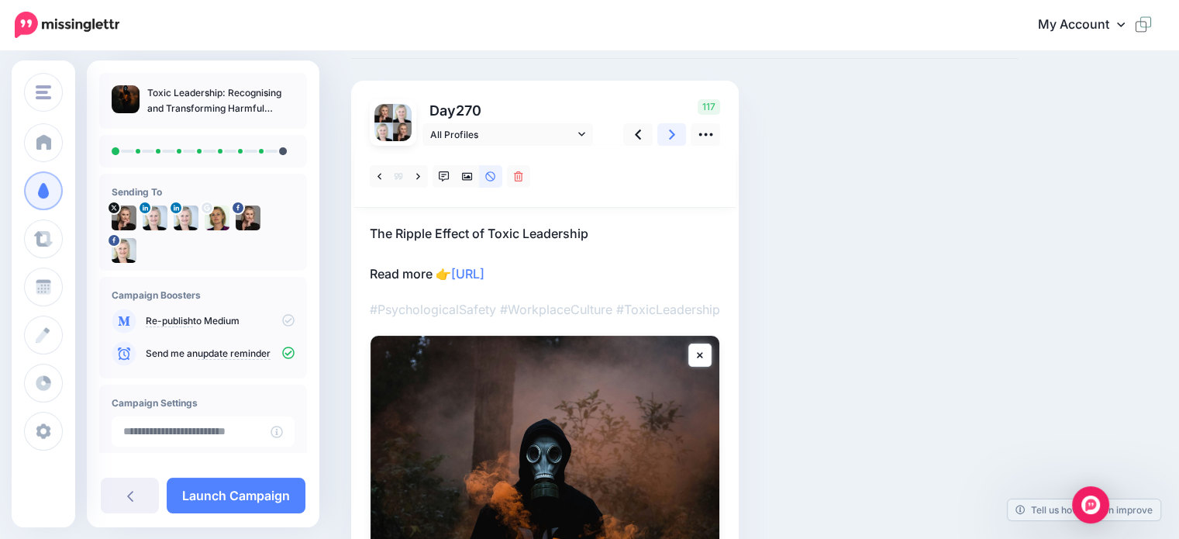
click at [667, 136] on link at bounding box center [671, 134] width 29 height 22
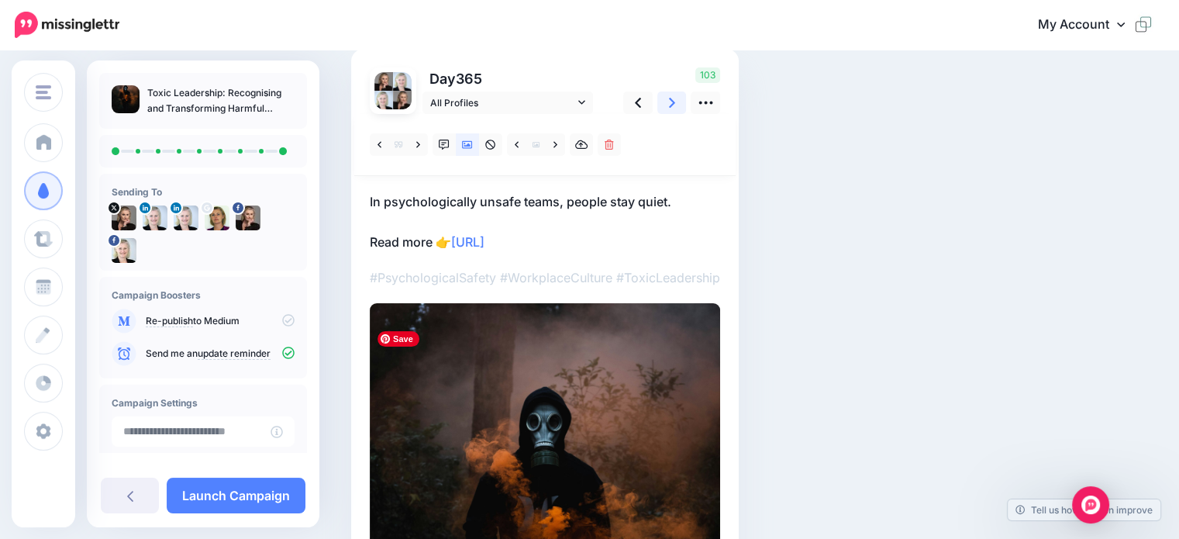
scroll to position [0, 0]
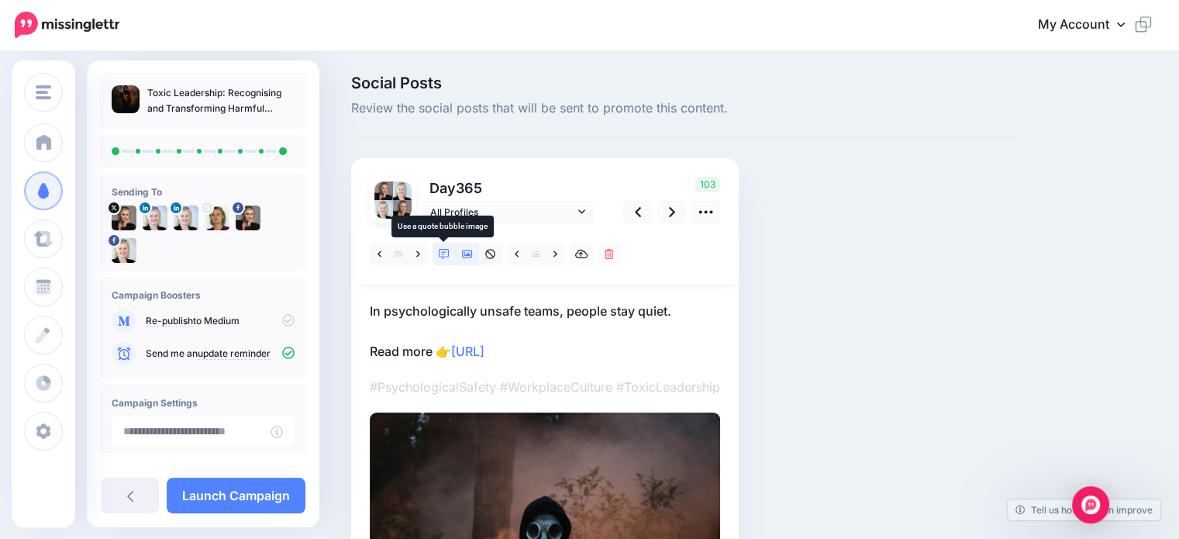
click at [442, 254] on icon at bounding box center [444, 254] width 11 height 11
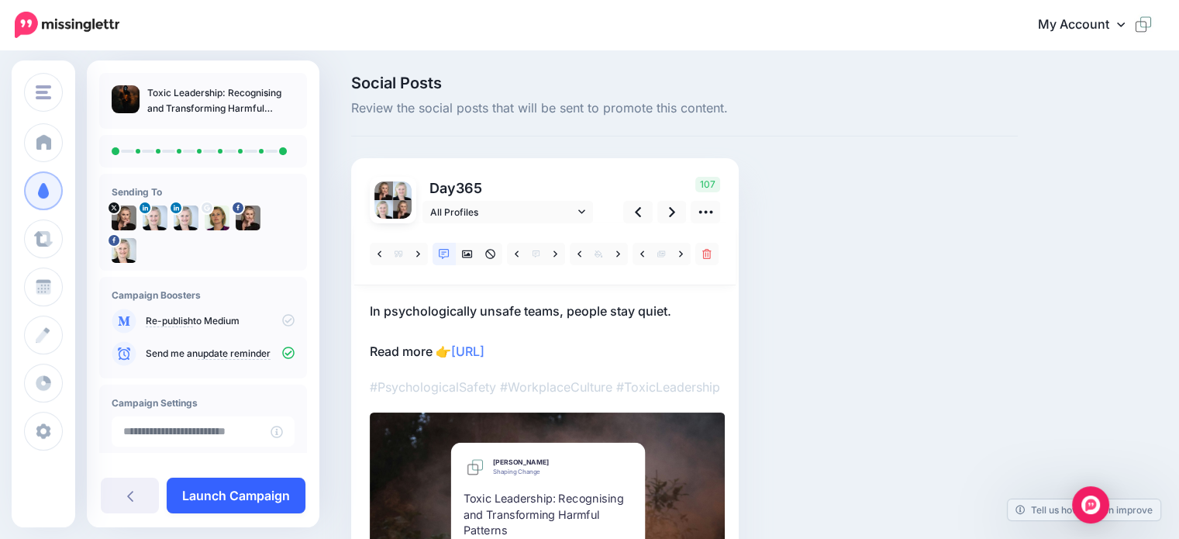
click at [227, 495] on link "Launch Campaign" at bounding box center [236, 496] width 139 height 36
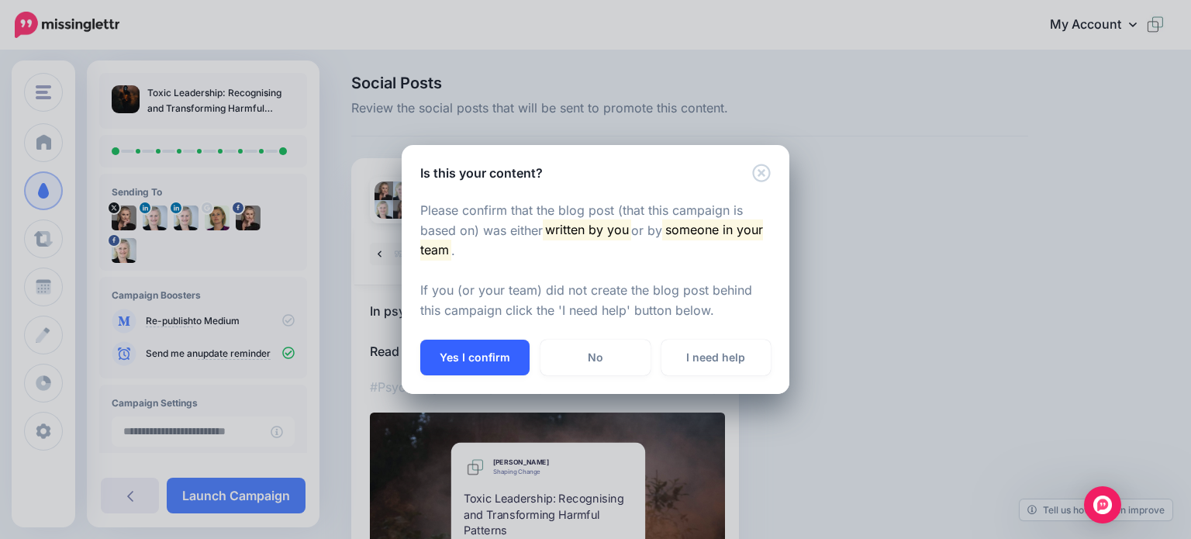
click at [489, 363] on button "Yes I confirm" at bounding box center [474, 358] width 109 height 36
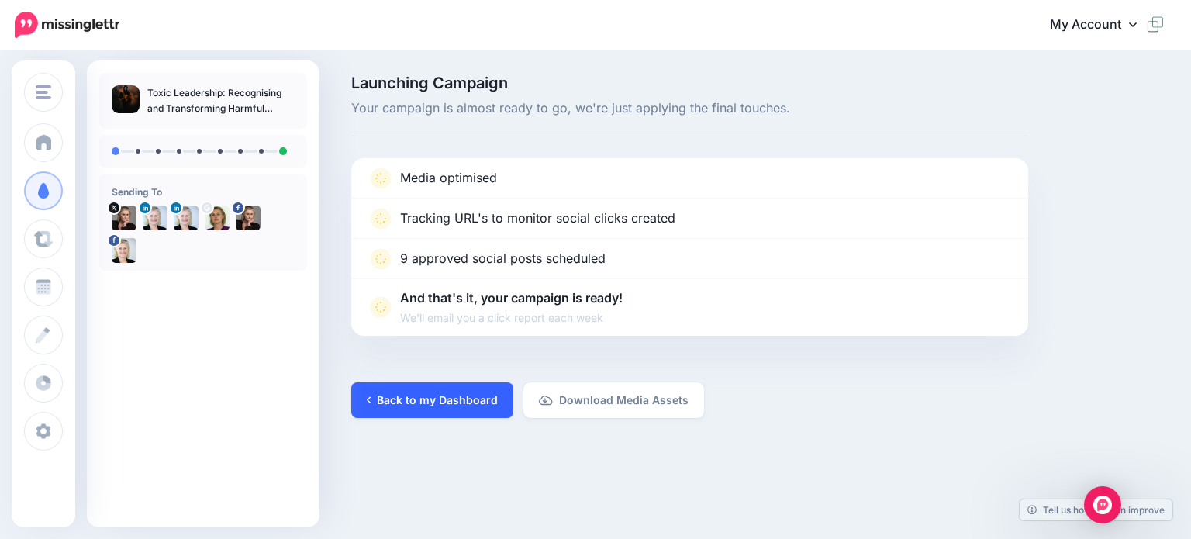
click at [414, 399] on link "Back to my Dashboard" at bounding box center [432, 400] width 162 height 36
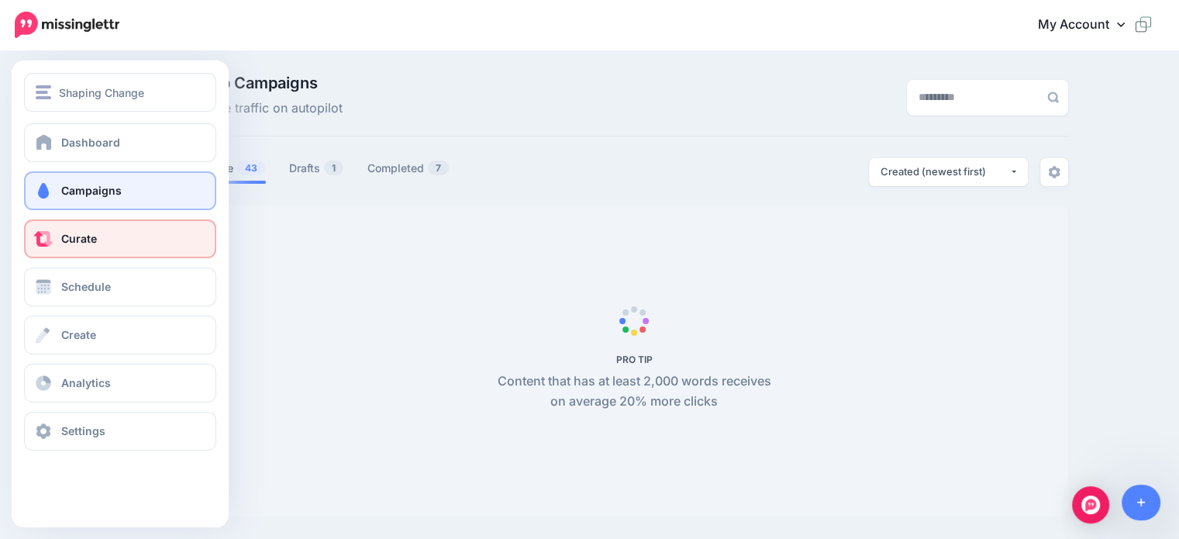
click at [81, 243] on span "Curate" at bounding box center [79, 238] width 36 height 13
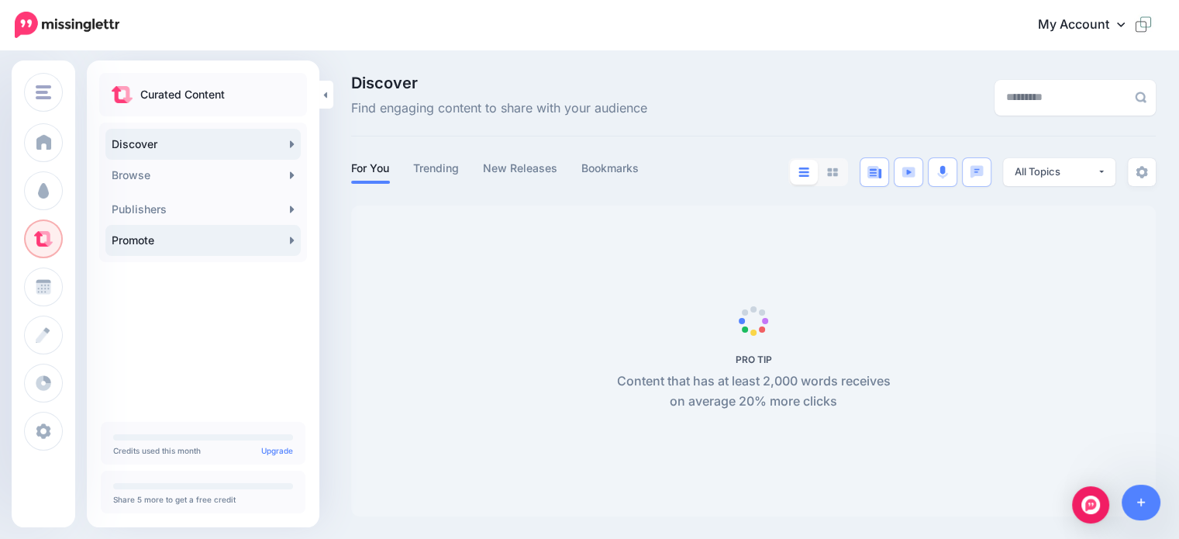
click at [129, 244] on link "Promote" at bounding box center [202, 240] width 195 height 31
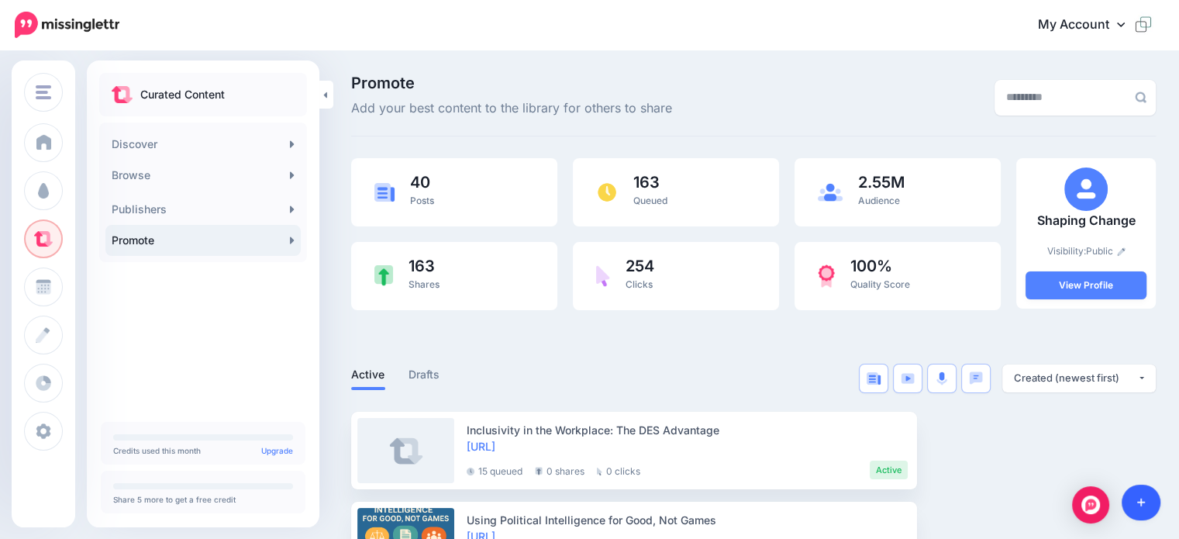
click at [1142, 501] on icon at bounding box center [1141, 502] width 9 height 11
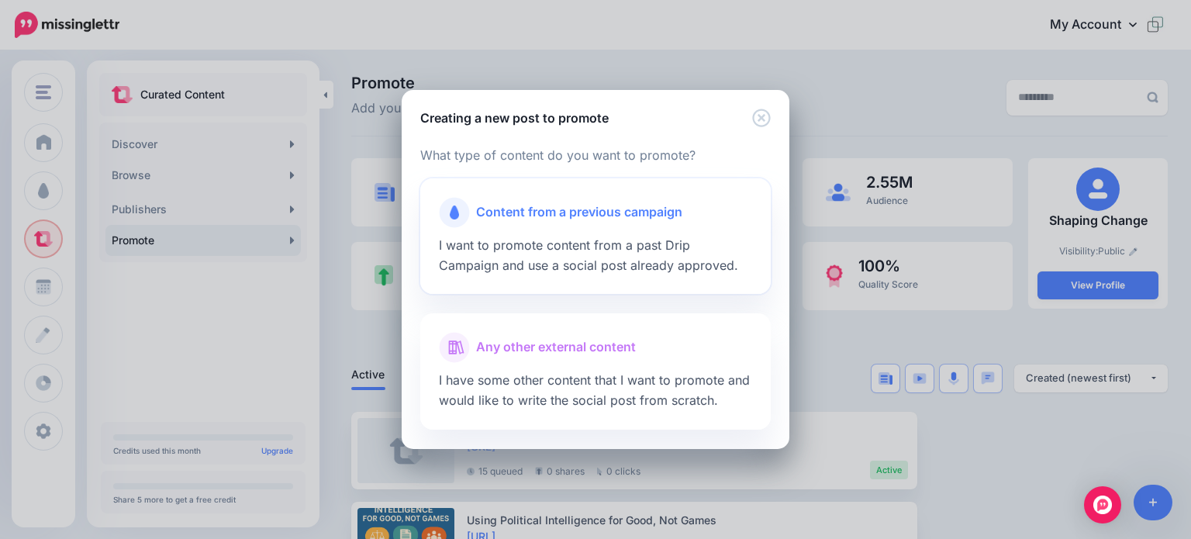
click at [529, 213] on span "Content from a previous campaign" at bounding box center [579, 212] width 206 height 20
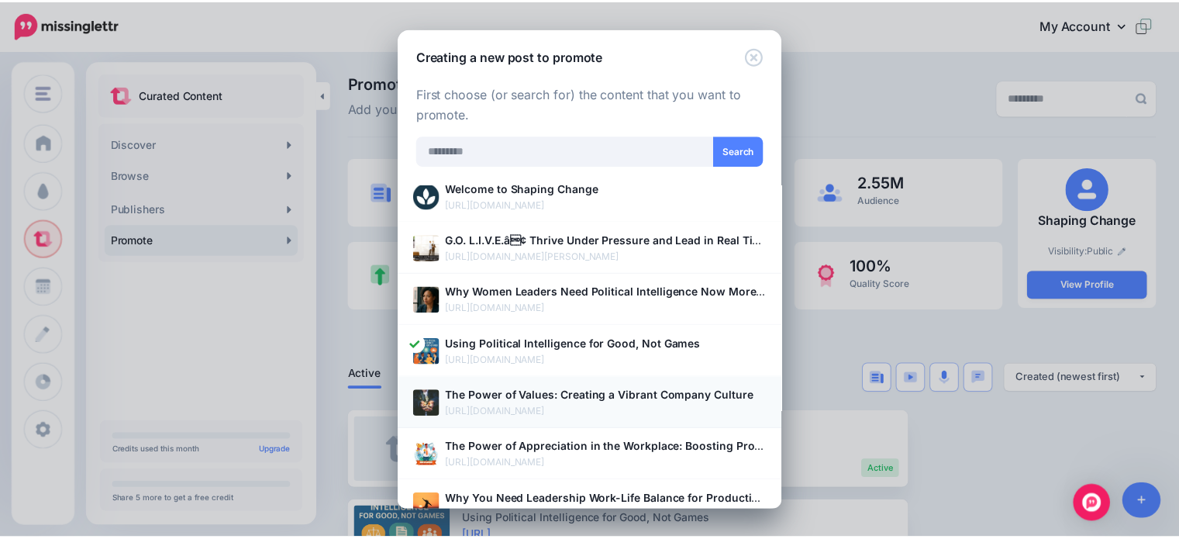
scroll to position [155, 0]
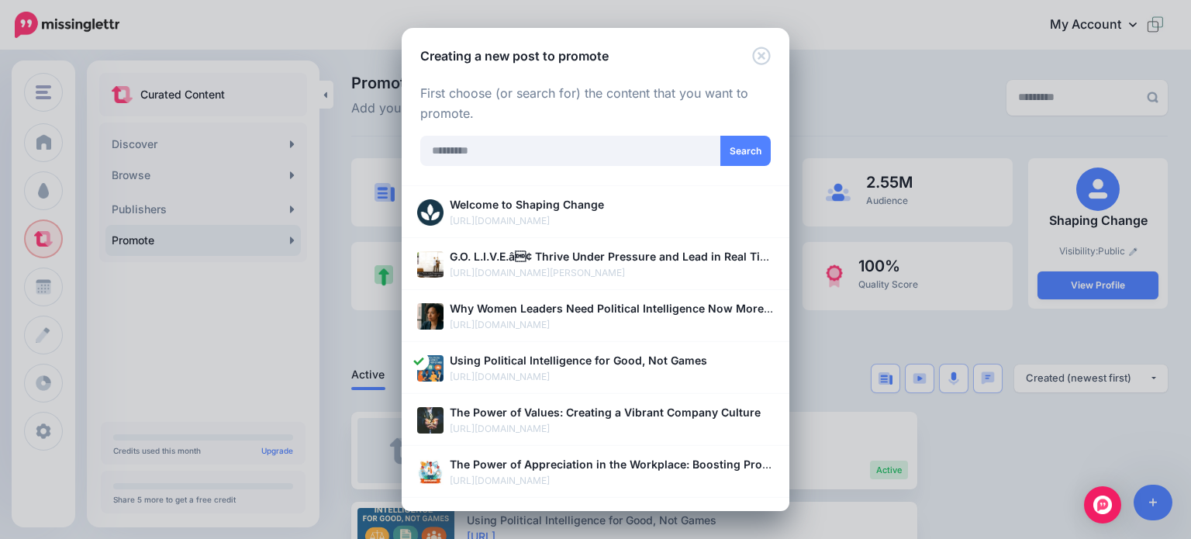
click at [338, 319] on div "Creating a new post to promote Loading Loading What type of content do you want…" at bounding box center [595, 269] width 1191 height 539
click at [754, 55] on icon "Close" at bounding box center [761, 56] width 19 height 19
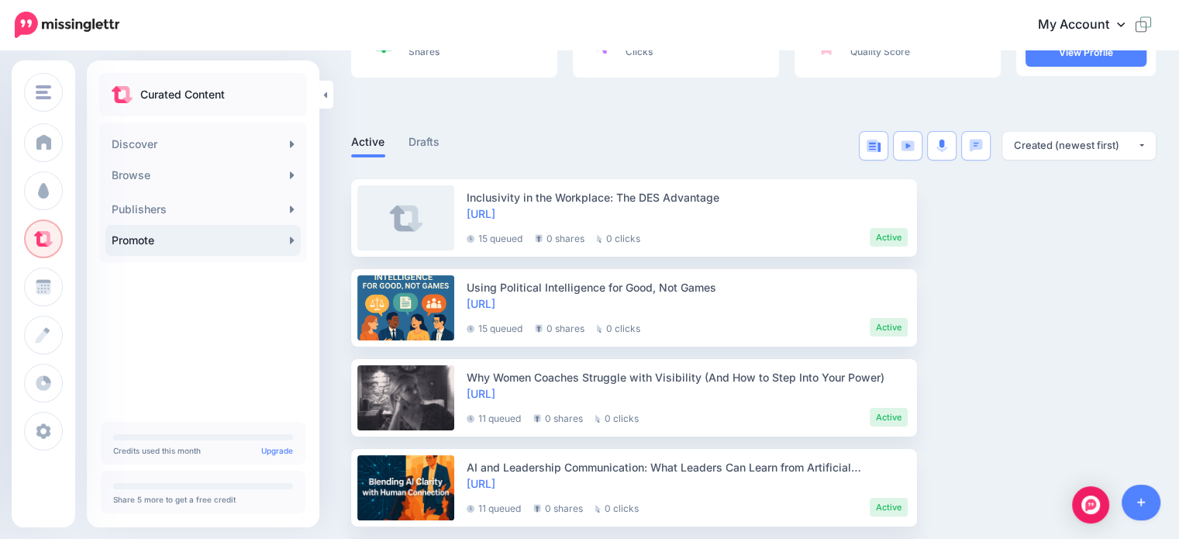
scroll to position [78, 0]
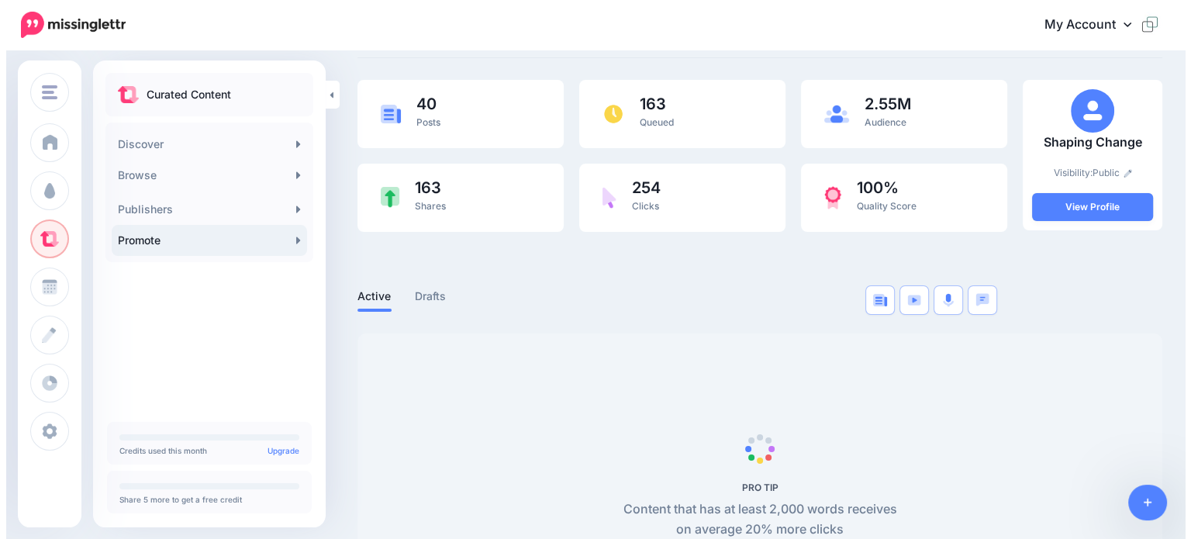
scroll to position [78, 0]
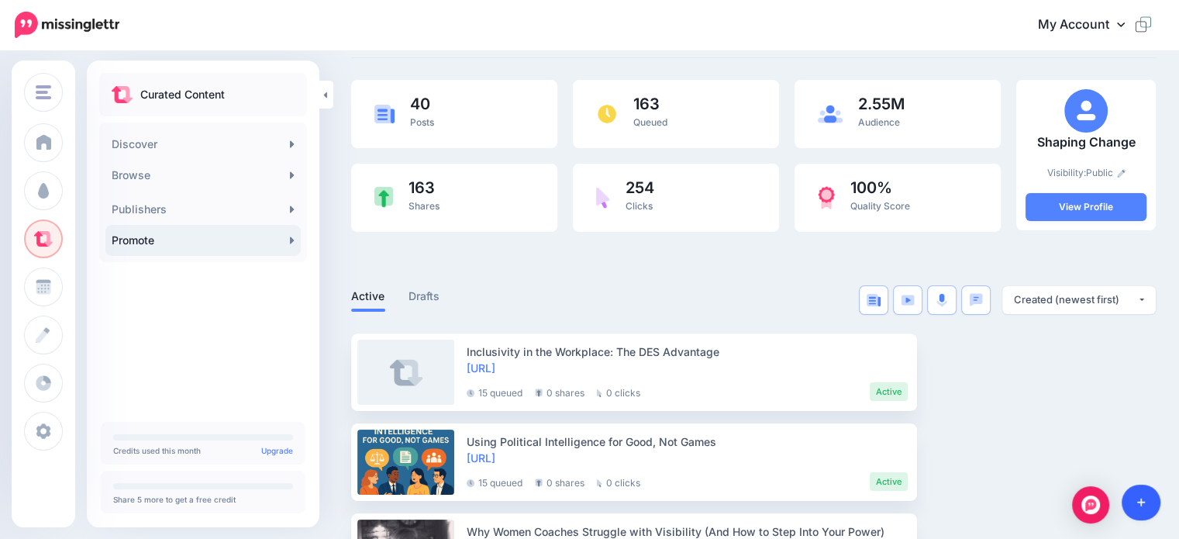
click at [1143, 502] on icon at bounding box center [1141, 503] width 9 height 9
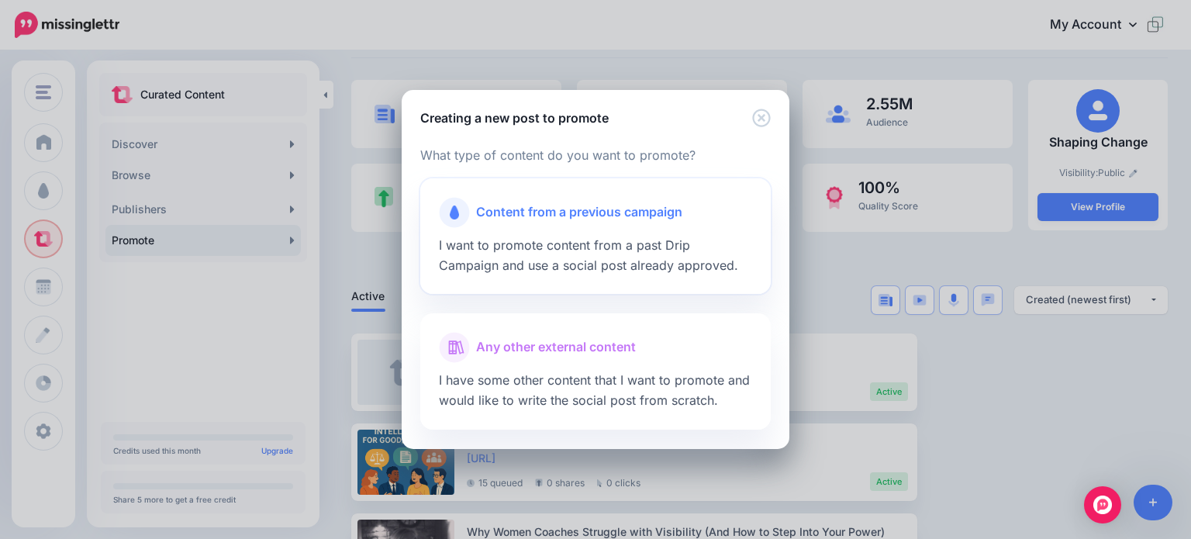
click at [512, 209] on span "Content from a previous campaign" at bounding box center [579, 212] width 206 height 20
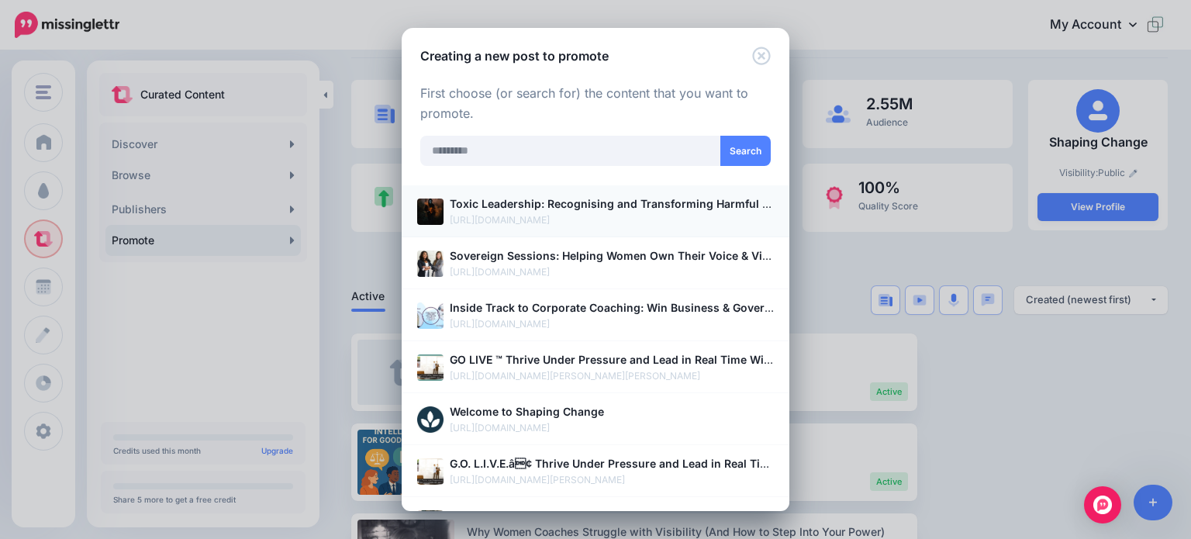
click at [593, 199] on b "Toxic Leadership: Recognising and Transforming Harmful Patterns" at bounding box center [628, 203] width 357 height 13
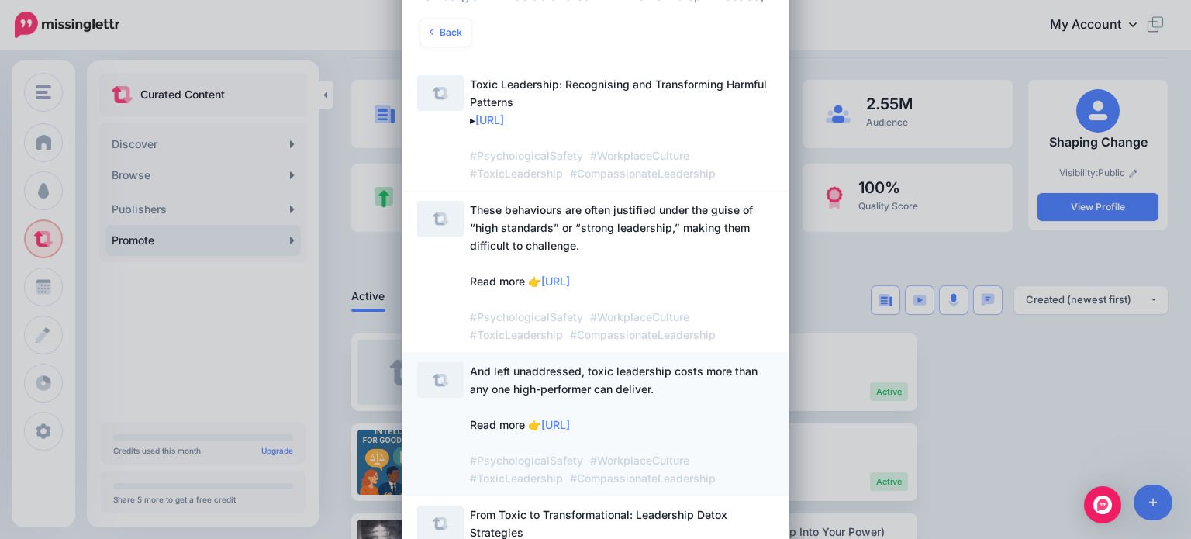
scroll to position [78, 0]
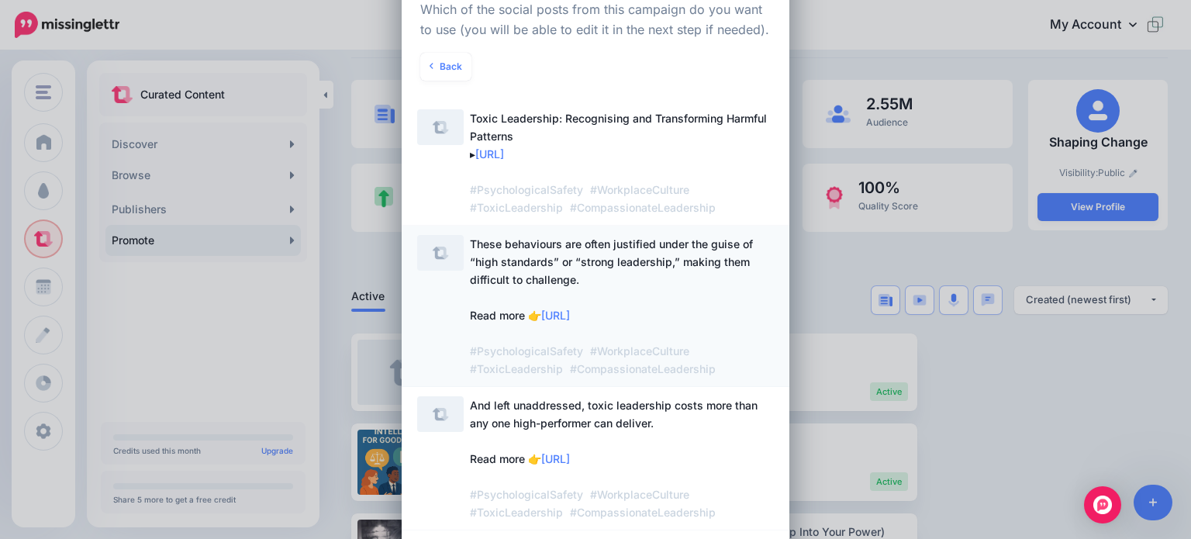
click at [549, 261] on span "These behaviours are often justified under the guise of “high standards” or “st…" at bounding box center [611, 306] width 283 height 138
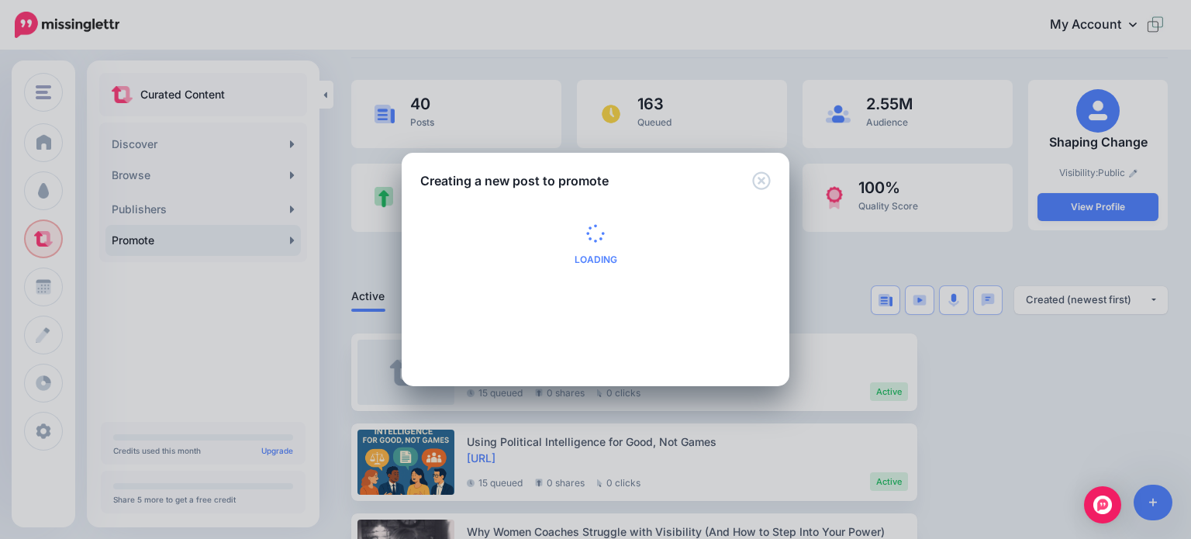
scroll to position [0, 0]
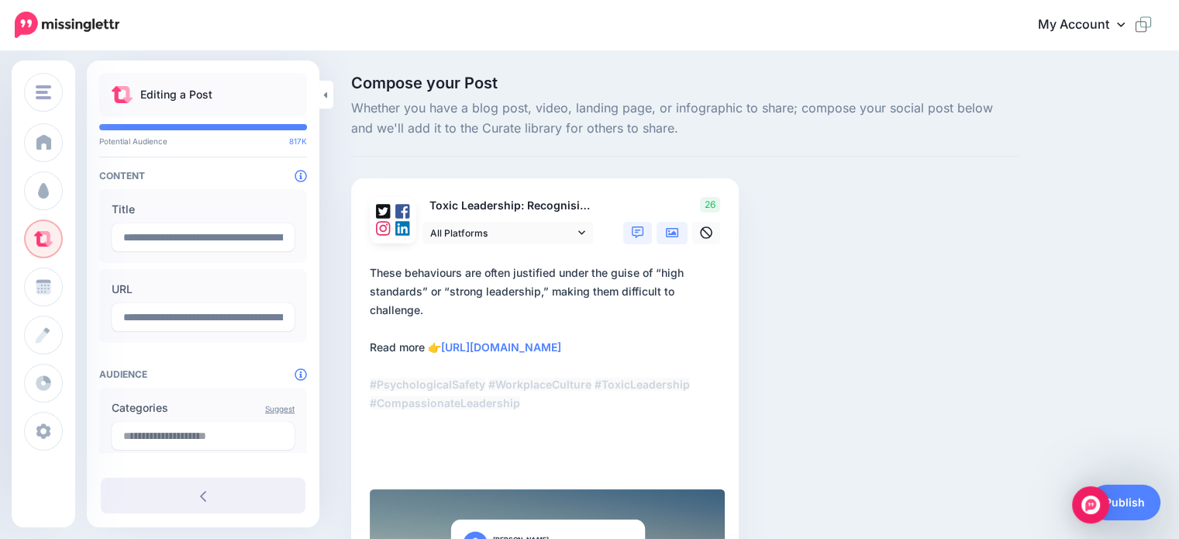
click at [668, 235] on icon at bounding box center [672, 232] width 12 height 12
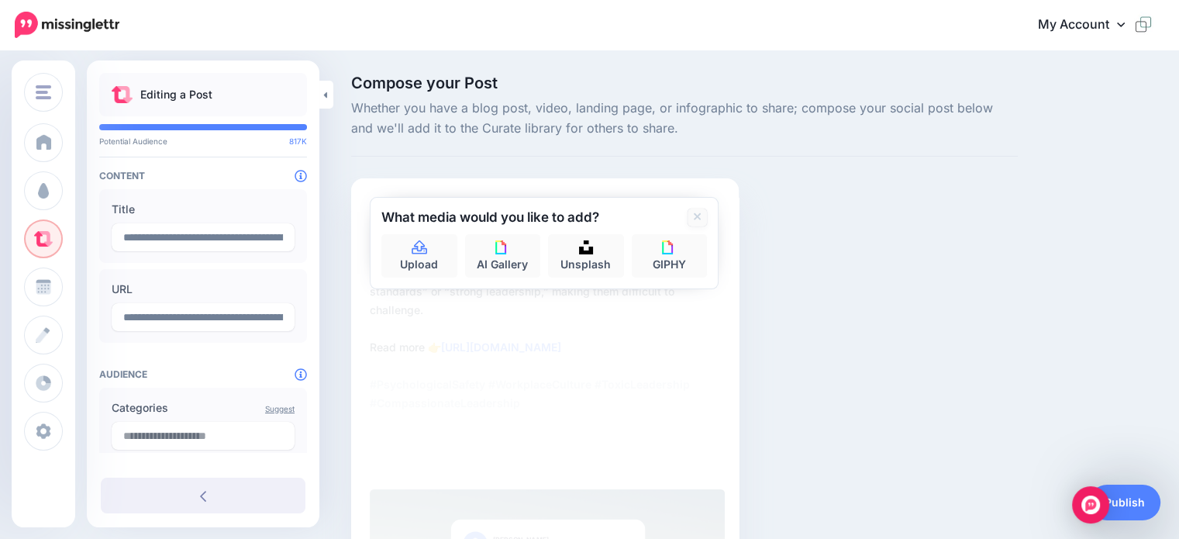
click at [699, 215] on icon at bounding box center [698, 217] width 8 height 12
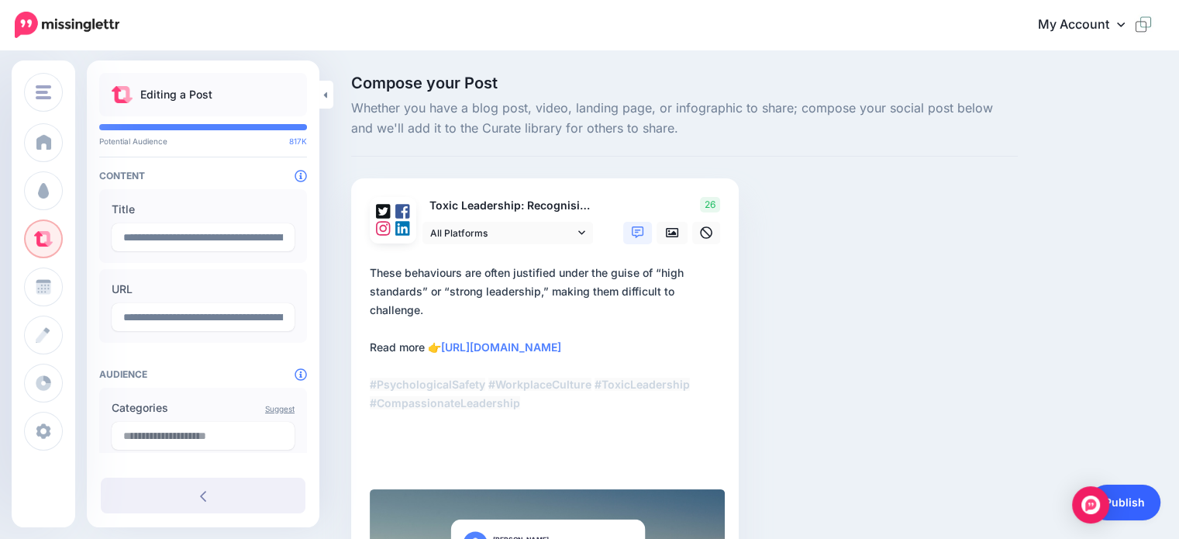
click at [1131, 502] on link "Publish" at bounding box center [1124, 503] width 71 height 36
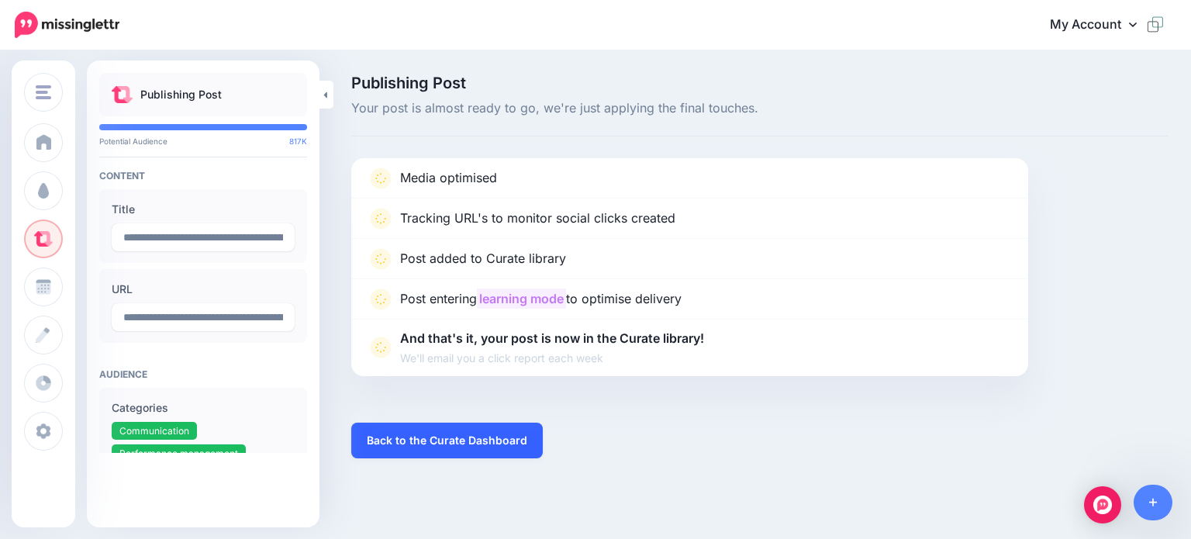
click at [429, 442] on link "Back to the Curate Dashboard" at bounding box center [447, 441] width 192 height 36
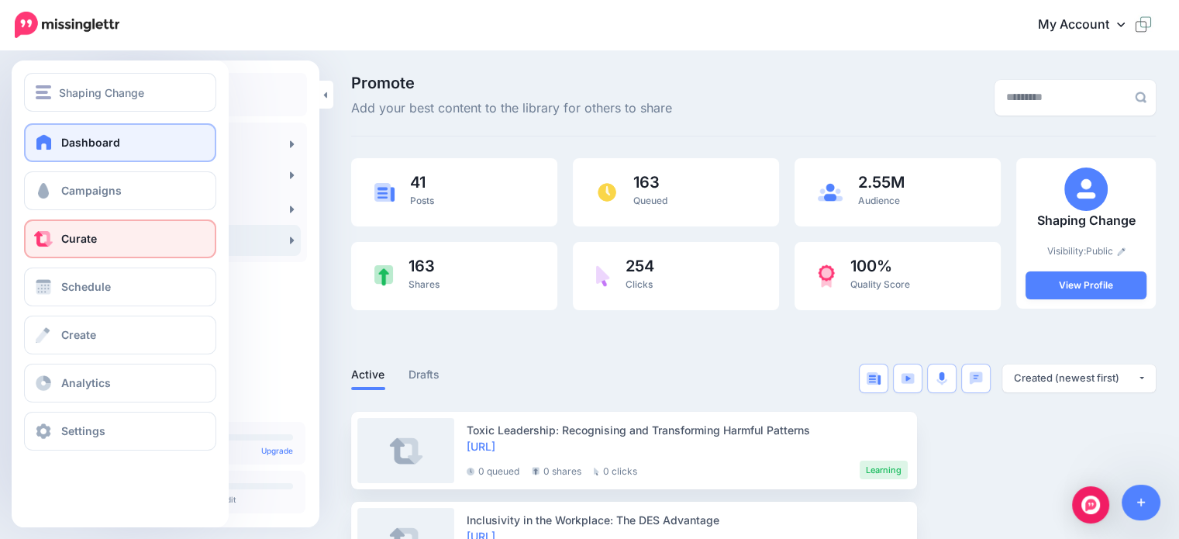
click at [49, 135] on span at bounding box center [44, 142] width 20 height 16
